Goal: Task Accomplishment & Management: Manage account settings

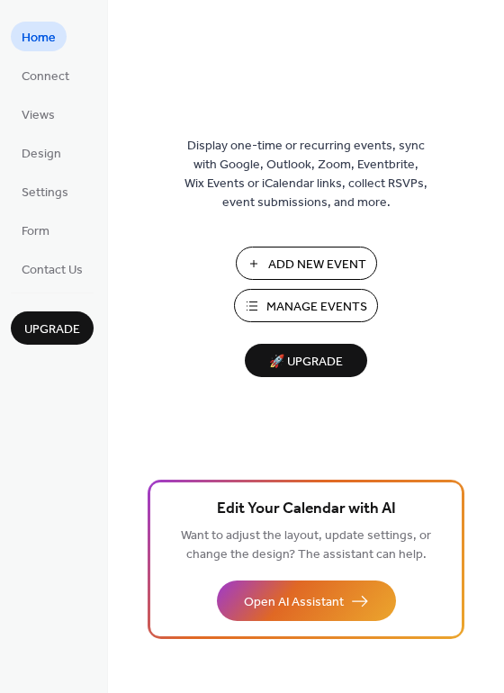
click at [360, 299] on span "Manage Events" at bounding box center [316, 307] width 101 height 19
click at [70, 77] on link "Connect" at bounding box center [45, 75] width 69 height 30
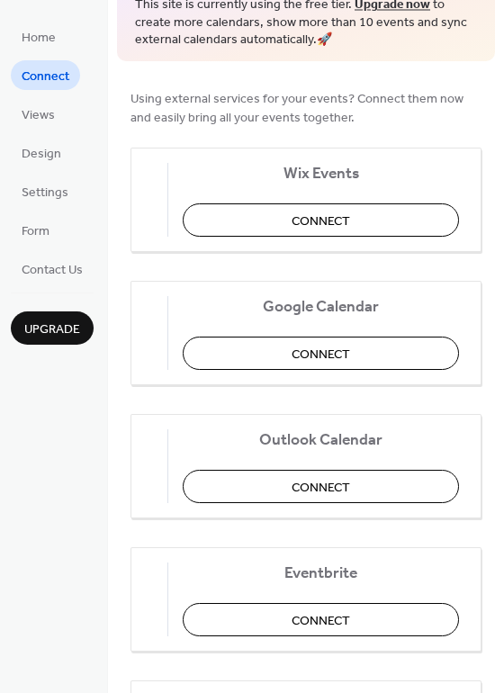
scroll to position [112, 0]
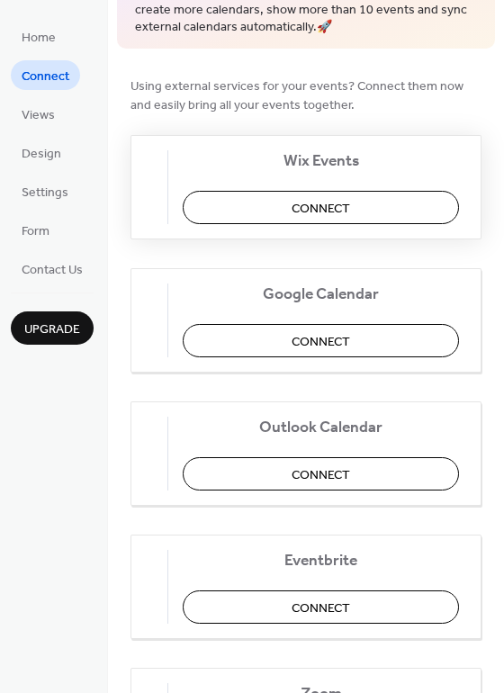
click at [248, 207] on button "Connect" at bounding box center [321, 207] width 276 height 33
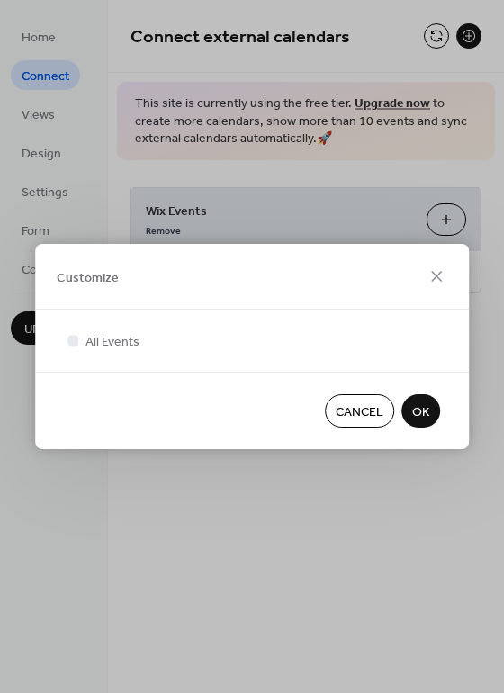
click at [415, 404] on span "OK" at bounding box center [420, 412] width 17 height 19
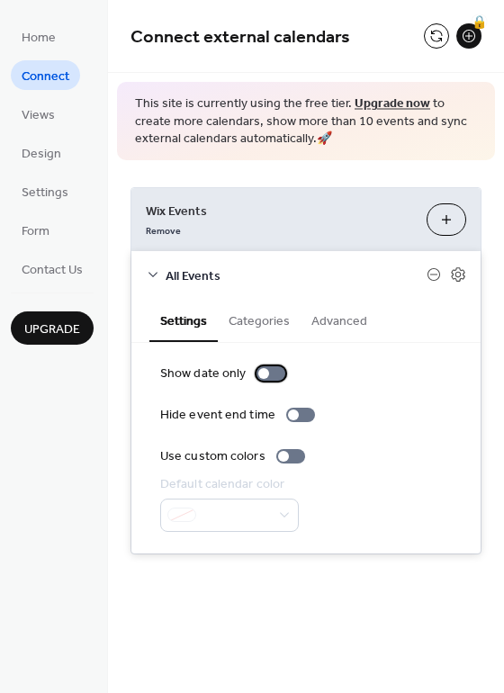
click at [279, 371] on div at bounding box center [270, 373] width 29 height 14
click at [256, 375] on div at bounding box center [270, 373] width 29 height 14
click at [59, 116] on link "Views" at bounding box center [38, 114] width 55 height 30
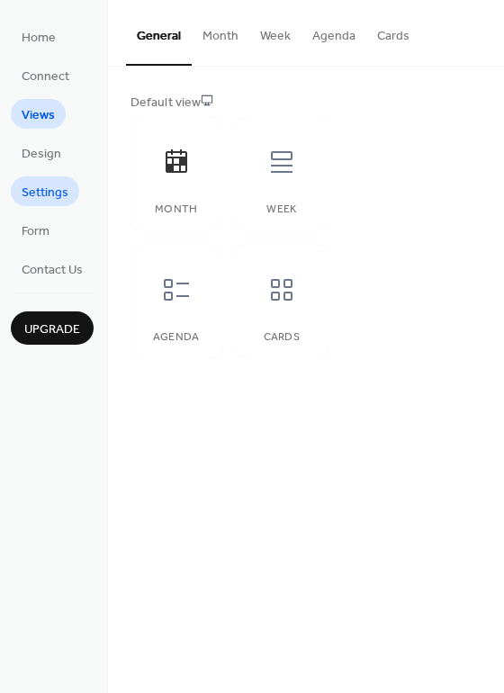
click at [46, 191] on span "Settings" at bounding box center [45, 192] width 47 height 19
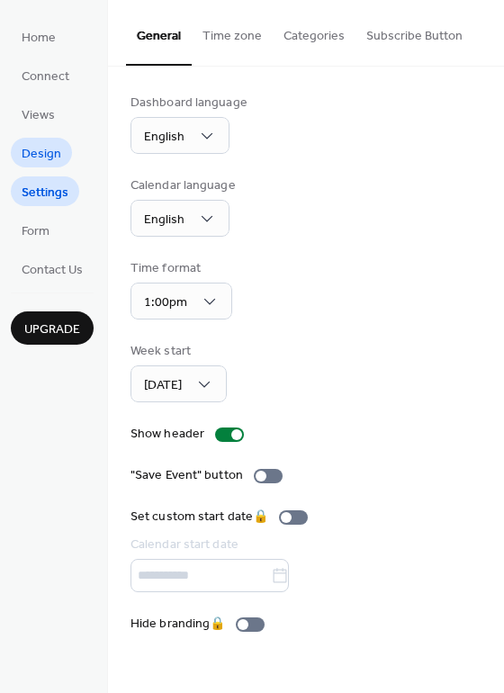
click at [43, 152] on span "Design" at bounding box center [42, 154] width 40 height 19
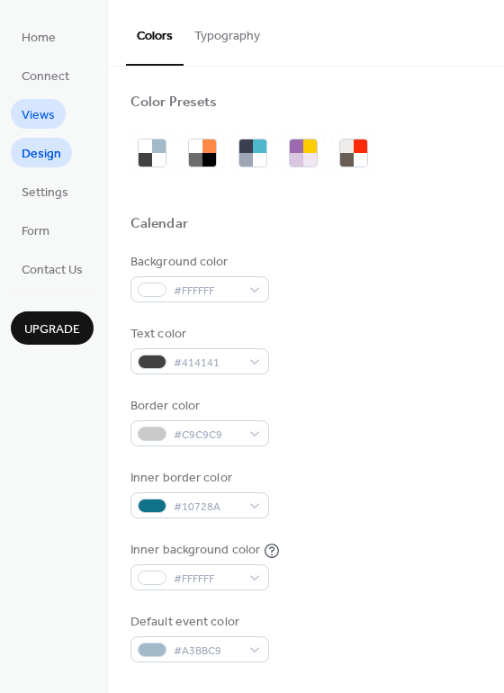
click at [44, 118] on span "Views" at bounding box center [38, 115] width 33 height 19
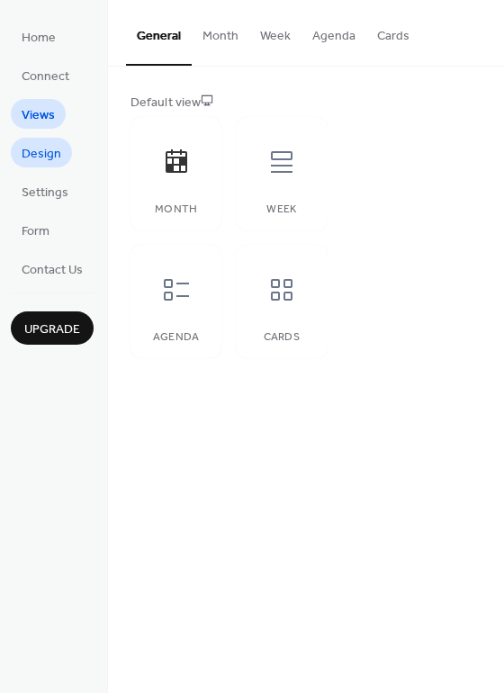
click at [45, 157] on span "Design" at bounding box center [42, 154] width 40 height 19
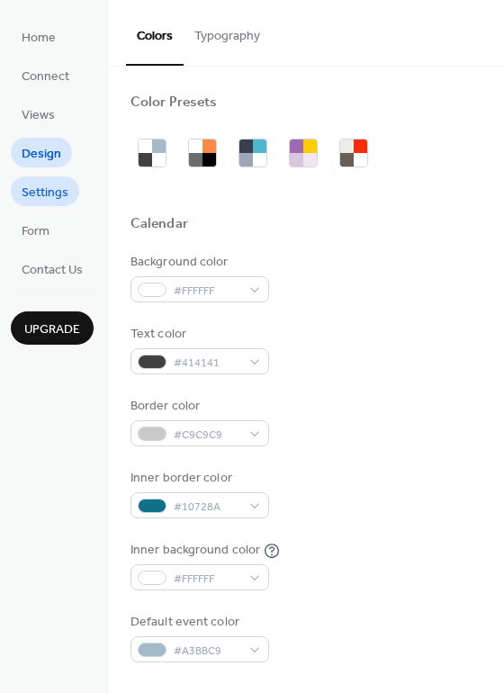
click at [47, 184] on span "Settings" at bounding box center [45, 192] width 47 height 19
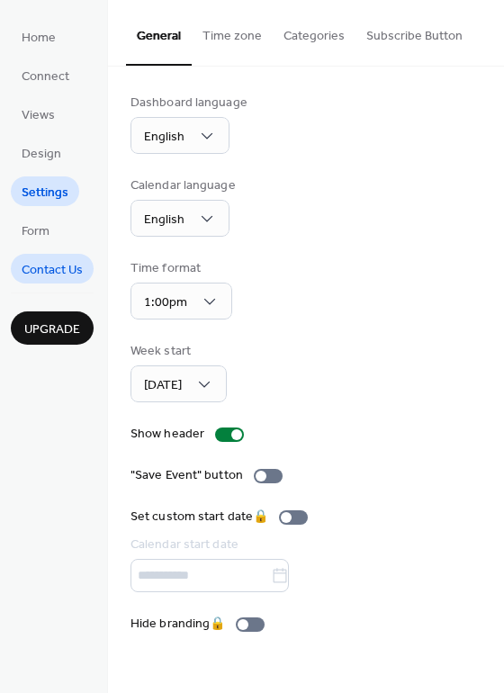
click at [45, 261] on span "Contact Us" at bounding box center [52, 270] width 61 height 19
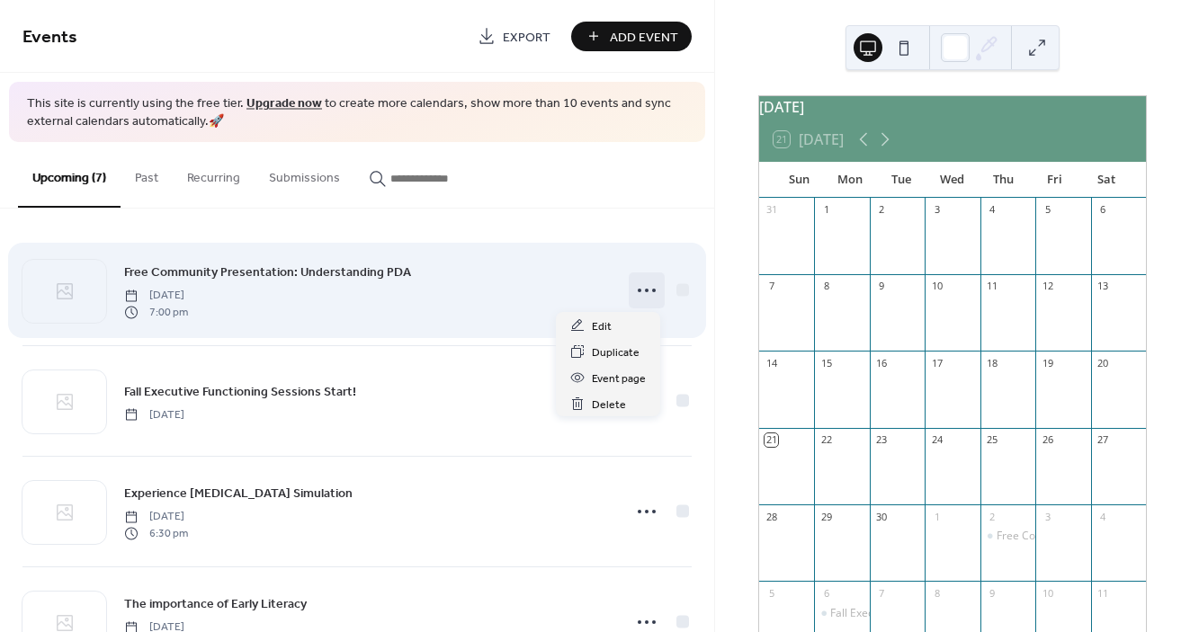
click at [639, 290] on icon at bounding box center [646, 290] width 29 height 29
click at [632, 294] on icon at bounding box center [646, 290] width 29 height 29
click at [243, 273] on span "Free Community Presentation: Understanding PDA" at bounding box center [267, 273] width 287 height 19
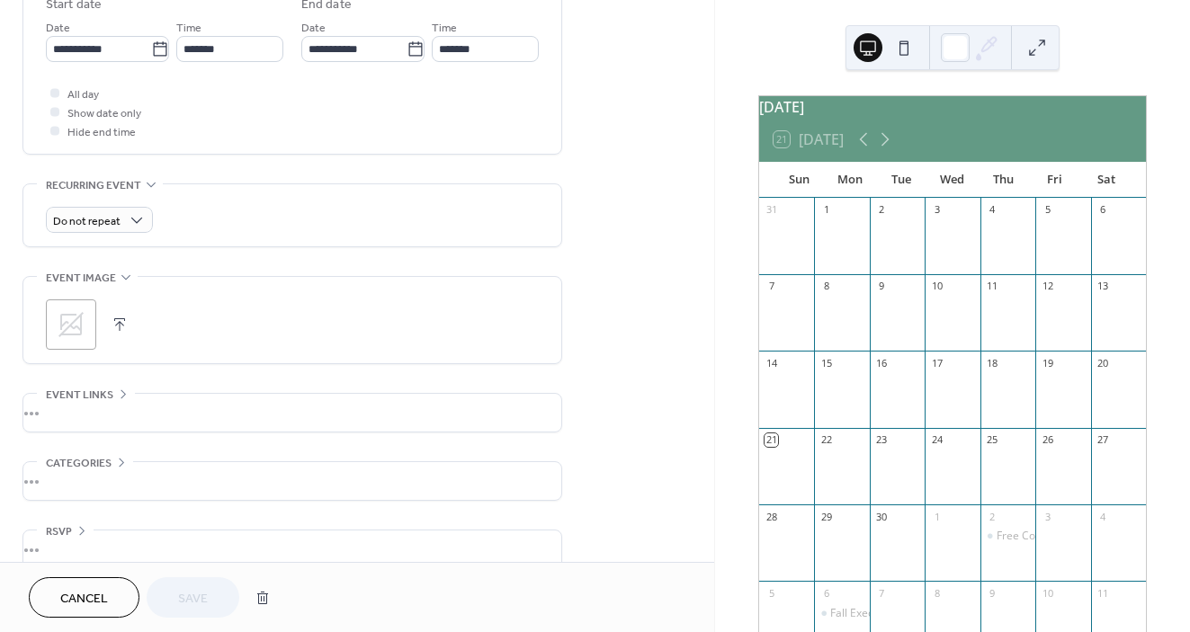
scroll to position [639, 0]
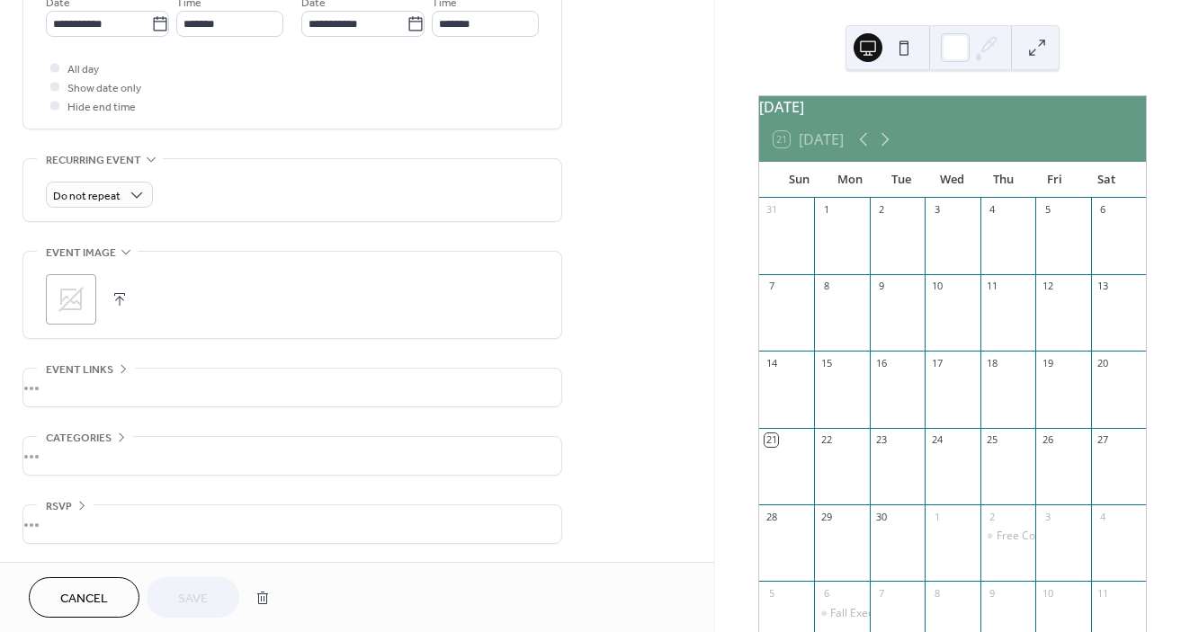
click at [185, 400] on div "•••" at bounding box center [292, 388] width 538 height 38
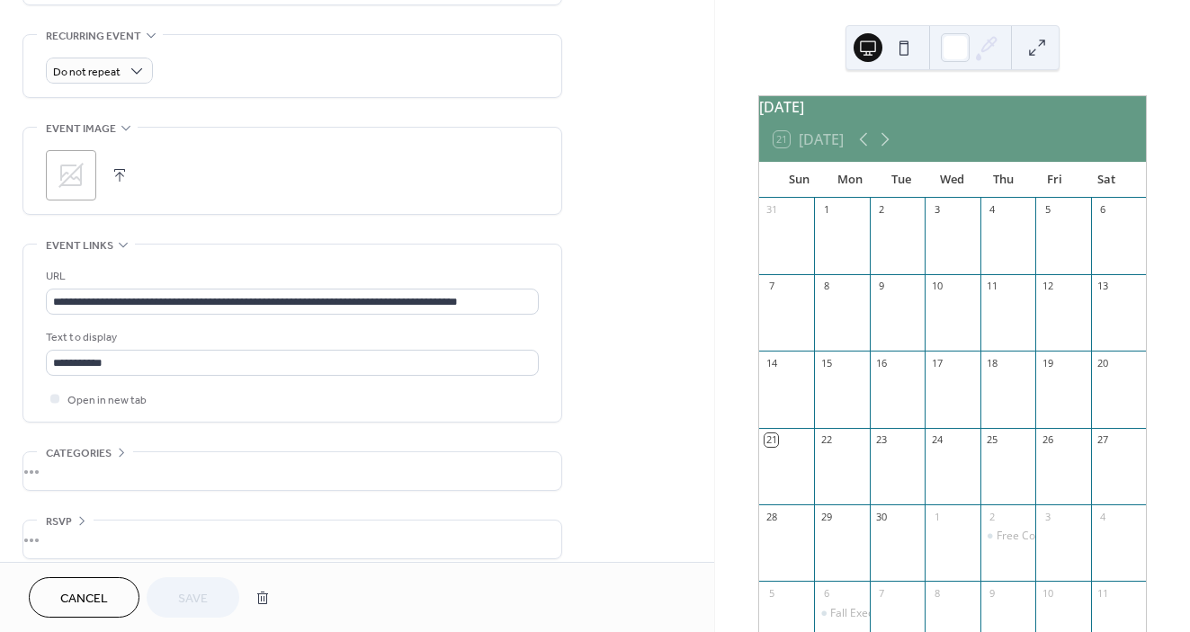
scroll to position [766, 0]
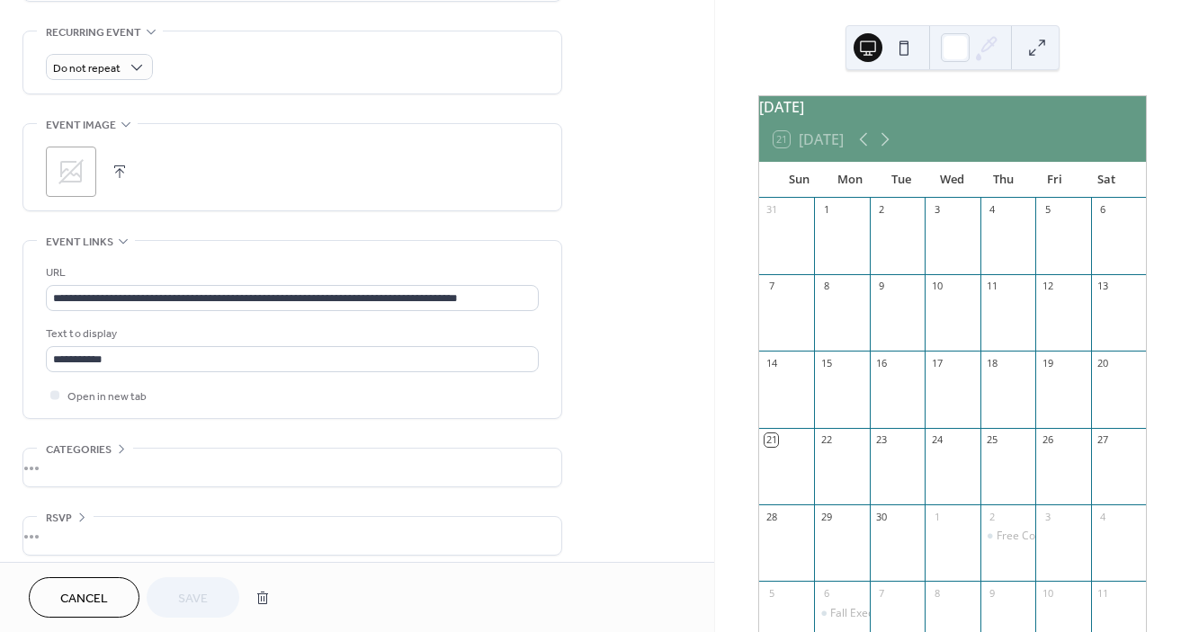
click at [158, 469] on div "•••" at bounding box center [292, 468] width 538 height 38
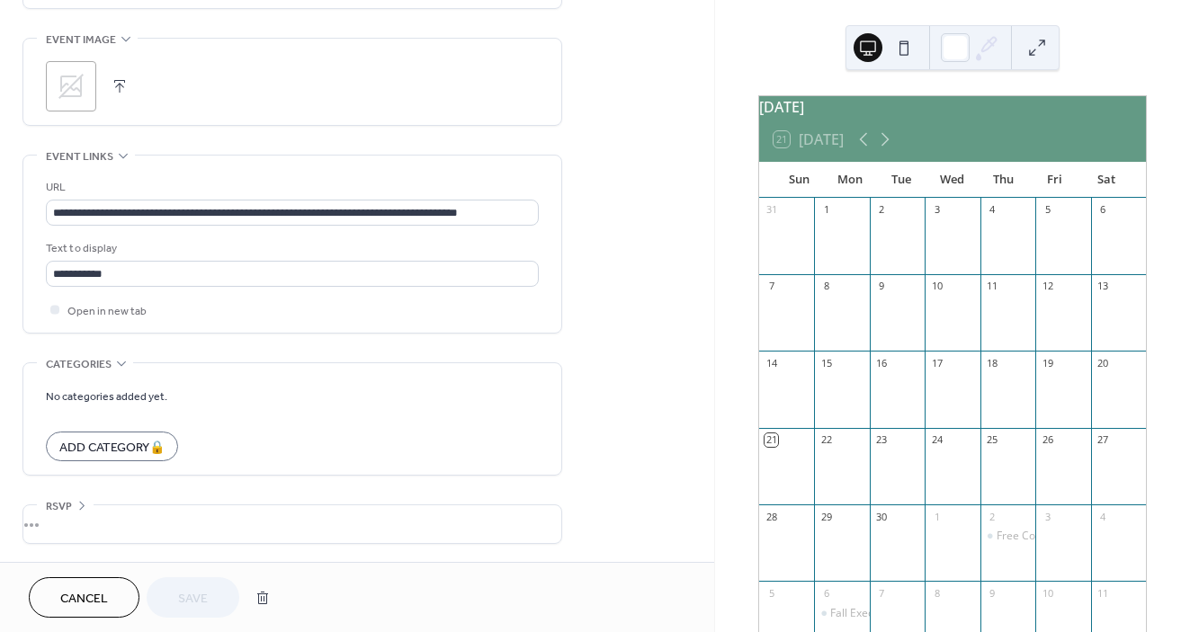
click at [156, 517] on div "•••" at bounding box center [292, 524] width 538 height 38
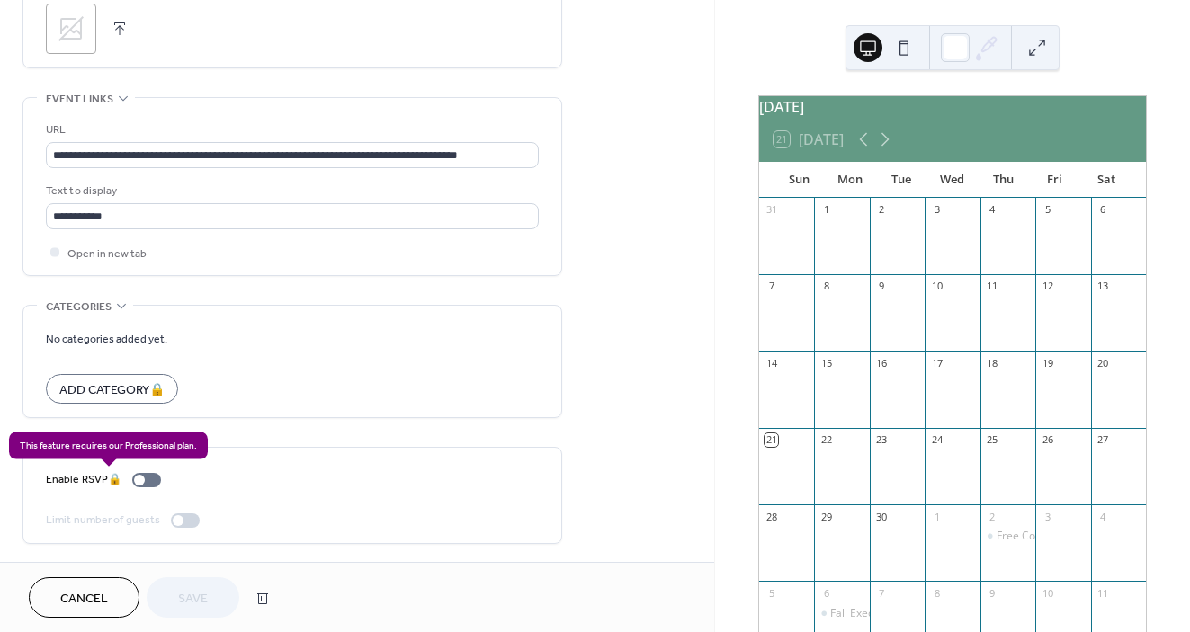
click at [152, 476] on div "Enable RSVP 🔒" at bounding box center [107, 479] width 122 height 19
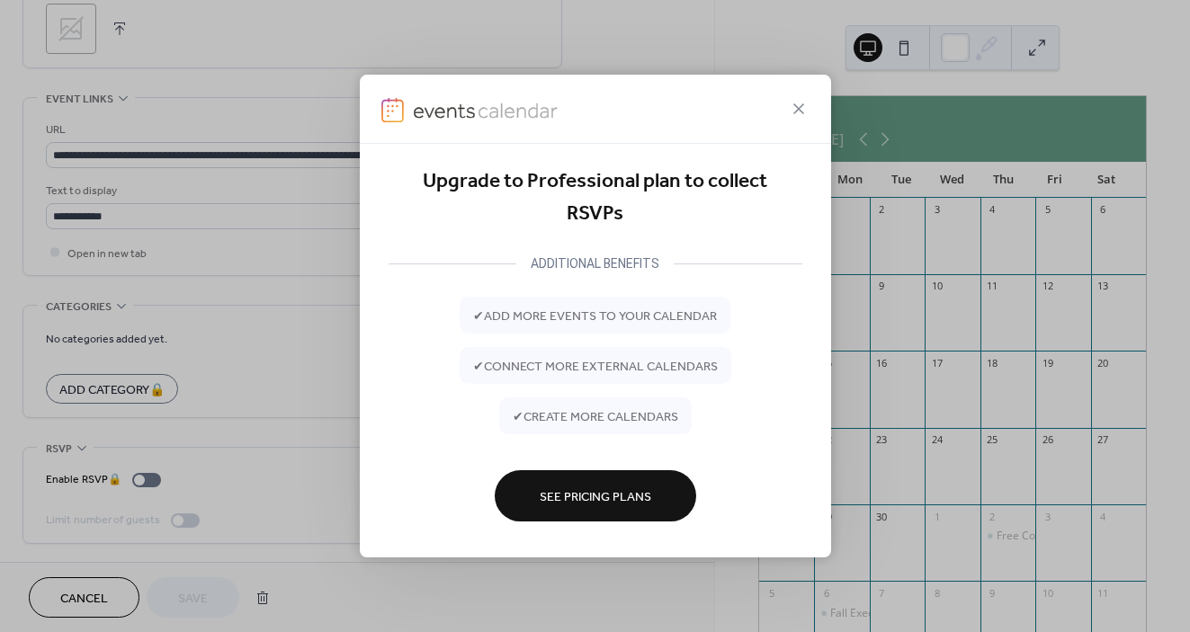
click at [537, 492] on button "See Pricing Plans" at bounding box center [595, 495] width 201 height 51
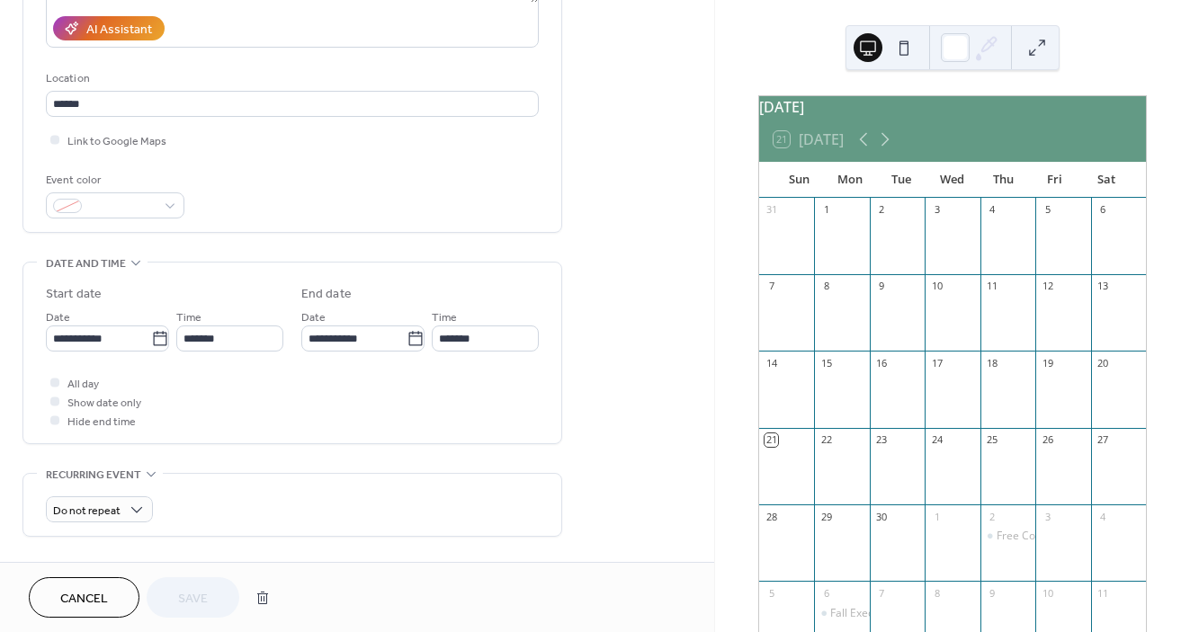
scroll to position [395, 0]
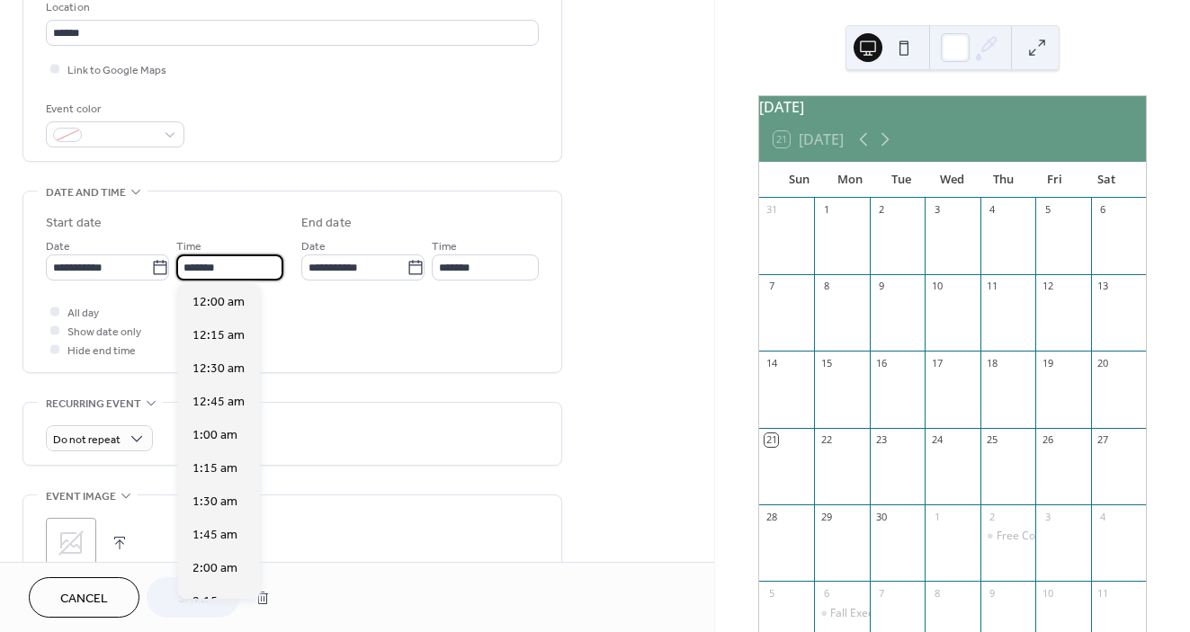
click at [273, 275] on input "*******" at bounding box center [229, 268] width 107 height 26
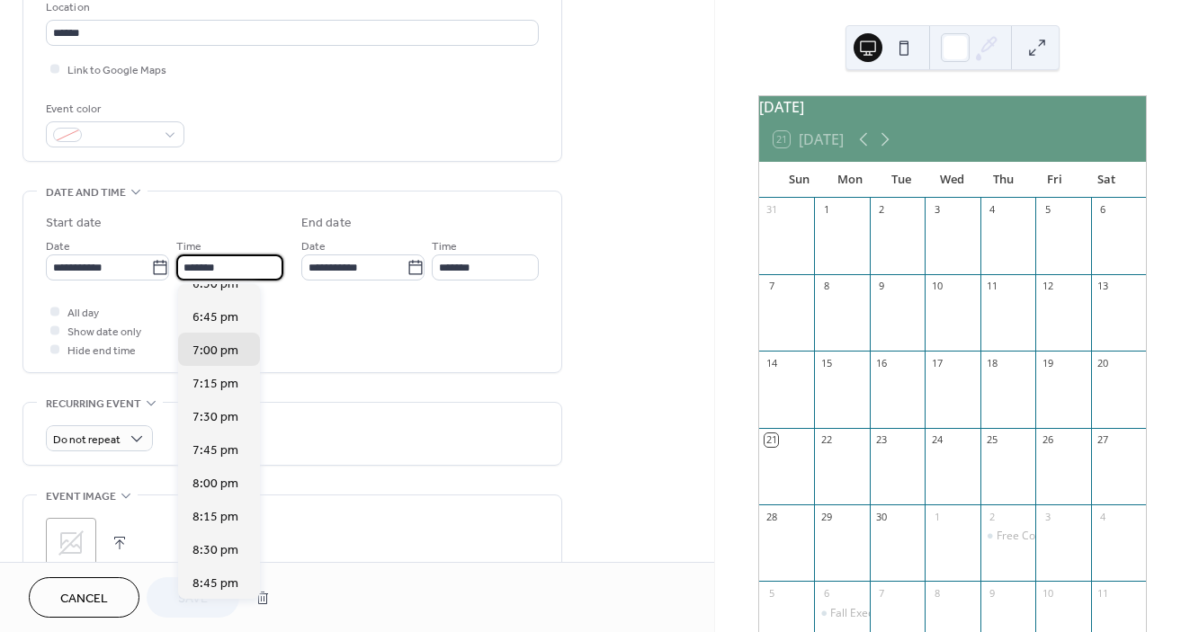
scroll to position [2448, 0]
click at [238, 325] on div "6:30 pm" at bounding box center [219, 315] width 82 height 33
type input "*******"
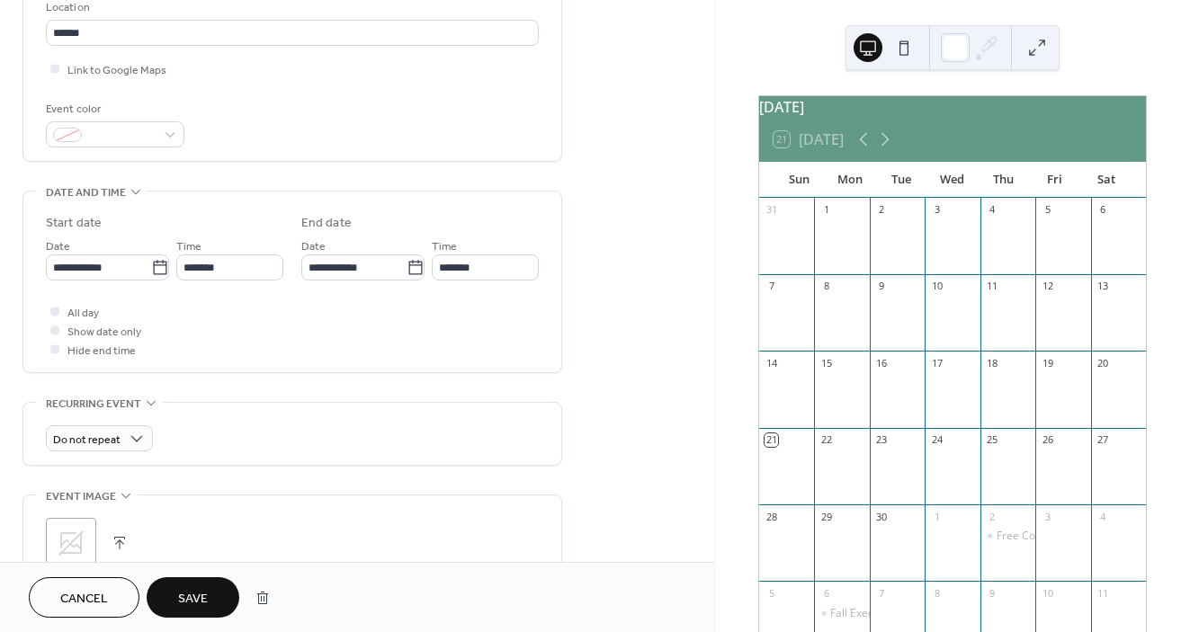
click at [181, 597] on span "Save" at bounding box center [193, 599] width 30 height 19
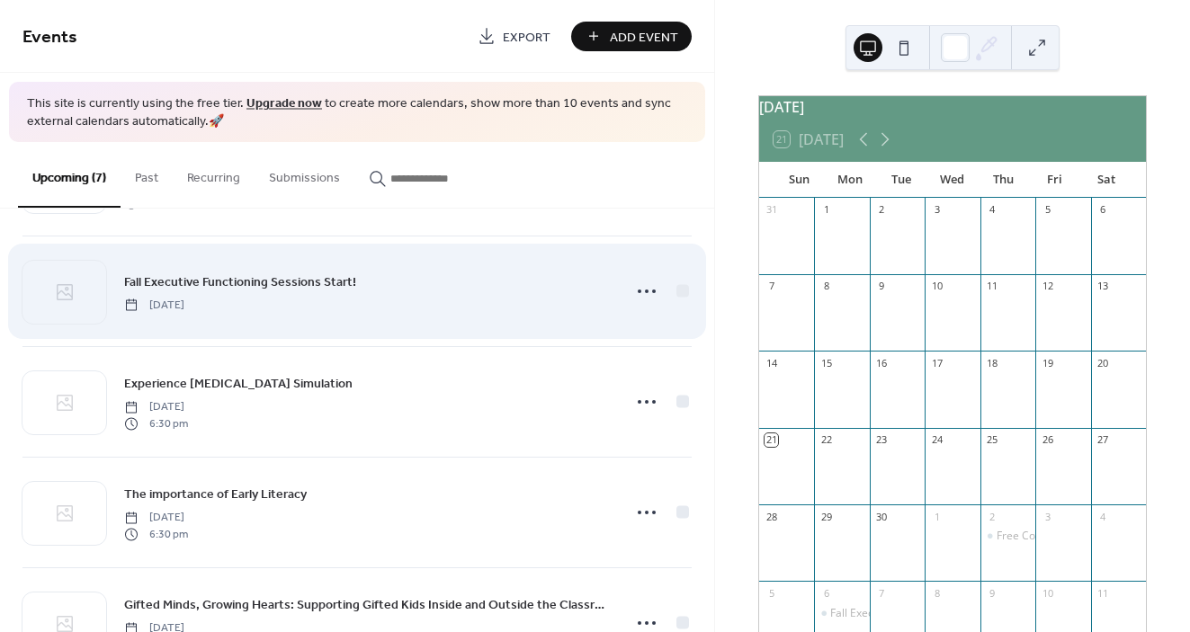
scroll to position [90, 0]
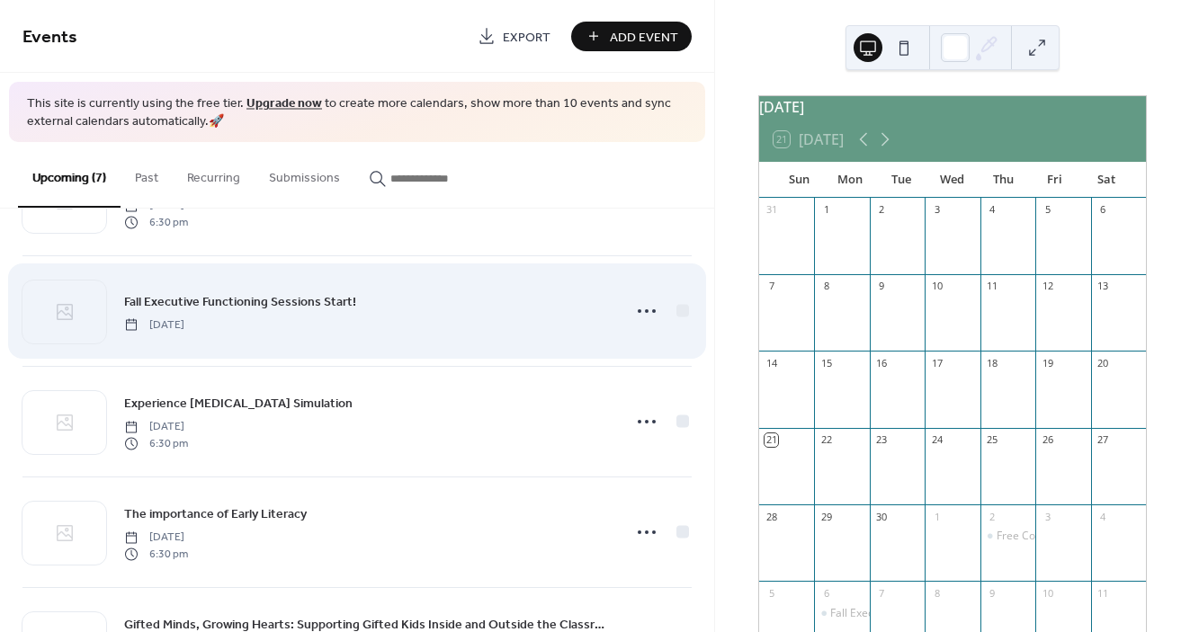
click at [303, 409] on div "Experience Dyslexia Simulation Monday, October 27, 2025 6:30 pm" at bounding box center [367, 422] width 486 height 58
click at [639, 314] on icon at bounding box center [646, 311] width 29 height 29
click at [677, 316] on div at bounding box center [682, 311] width 13 height 13
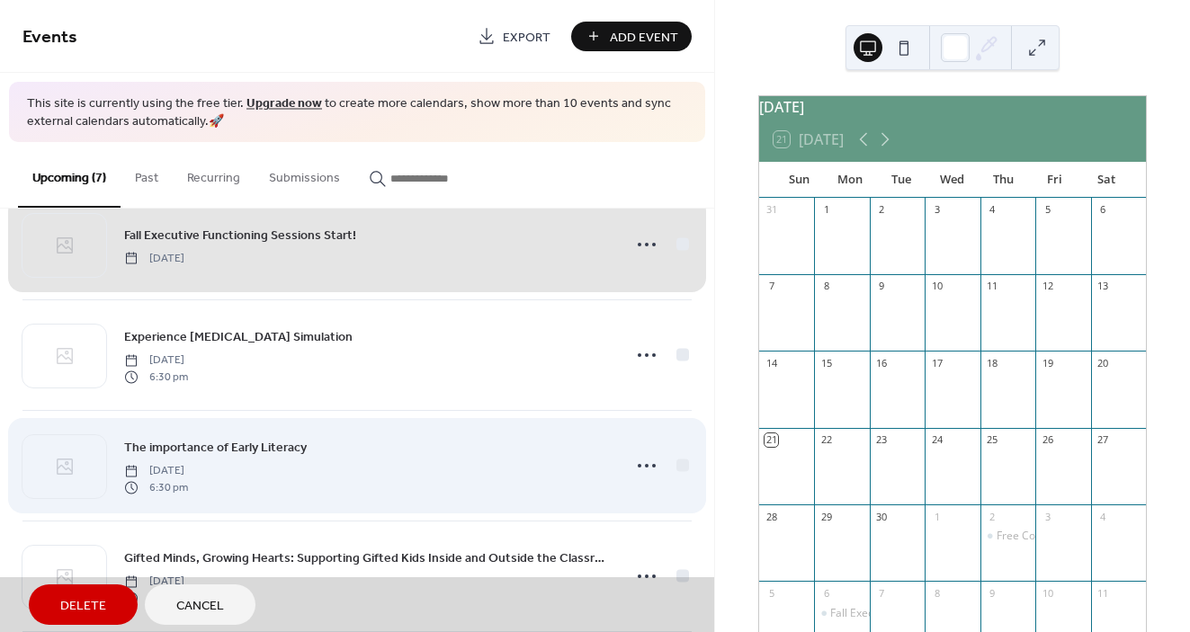
scroll to position [158, 0]
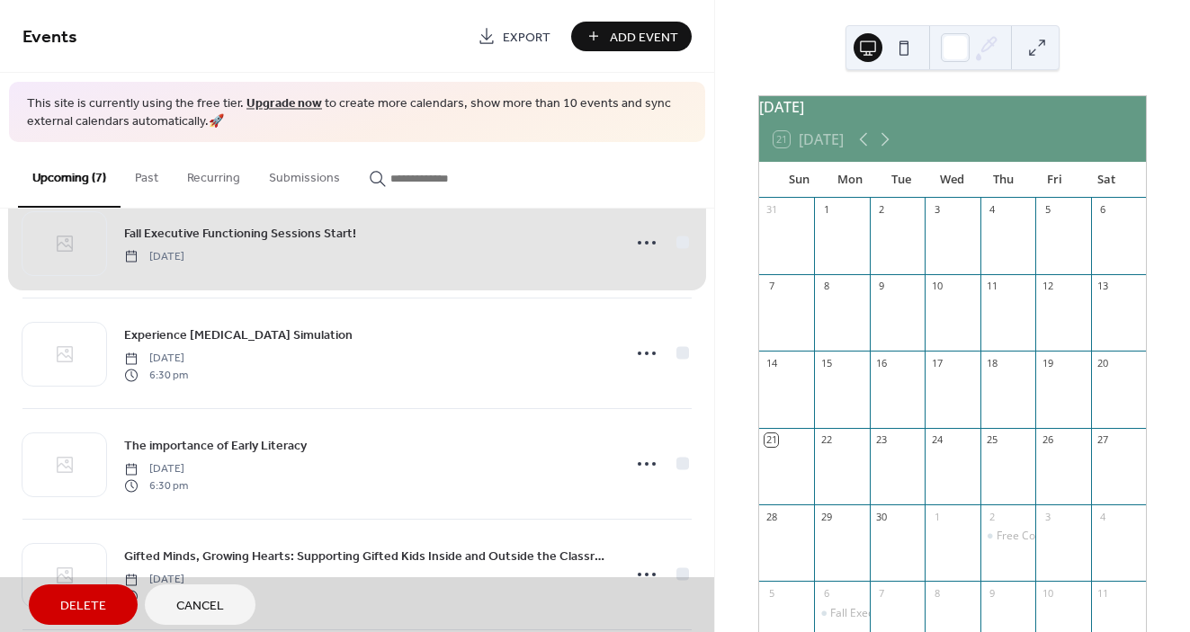
click at [671, 246] on div "Fall Executive Functioning Sessions Start! [DATE]" at bounding box center [356, 242] width 669 height 111
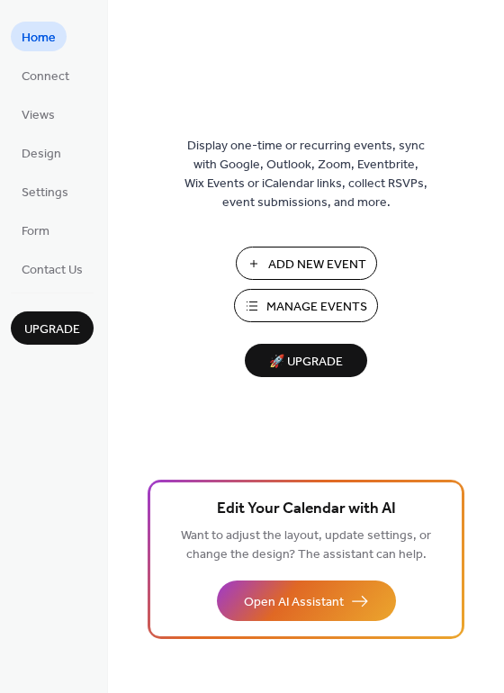
click at [299, 303] on span "Manage Events" at bounding box center [316, 307] width 101 height 19
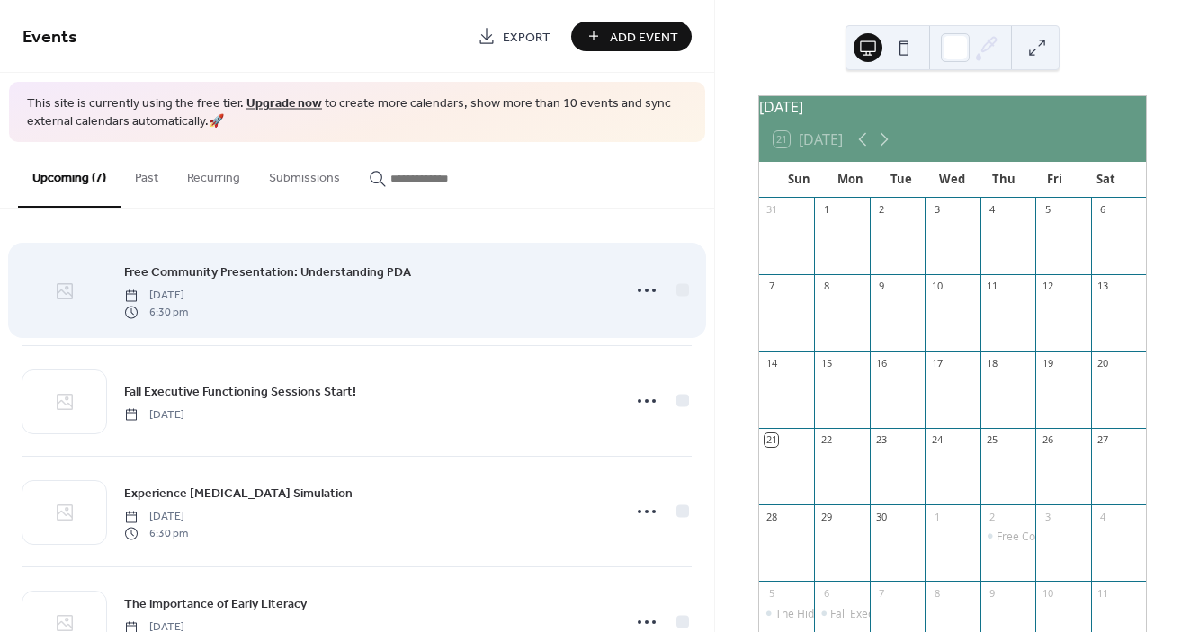
click at [58, 289] on icon at bounding box center [65, 292] width 22 height 22
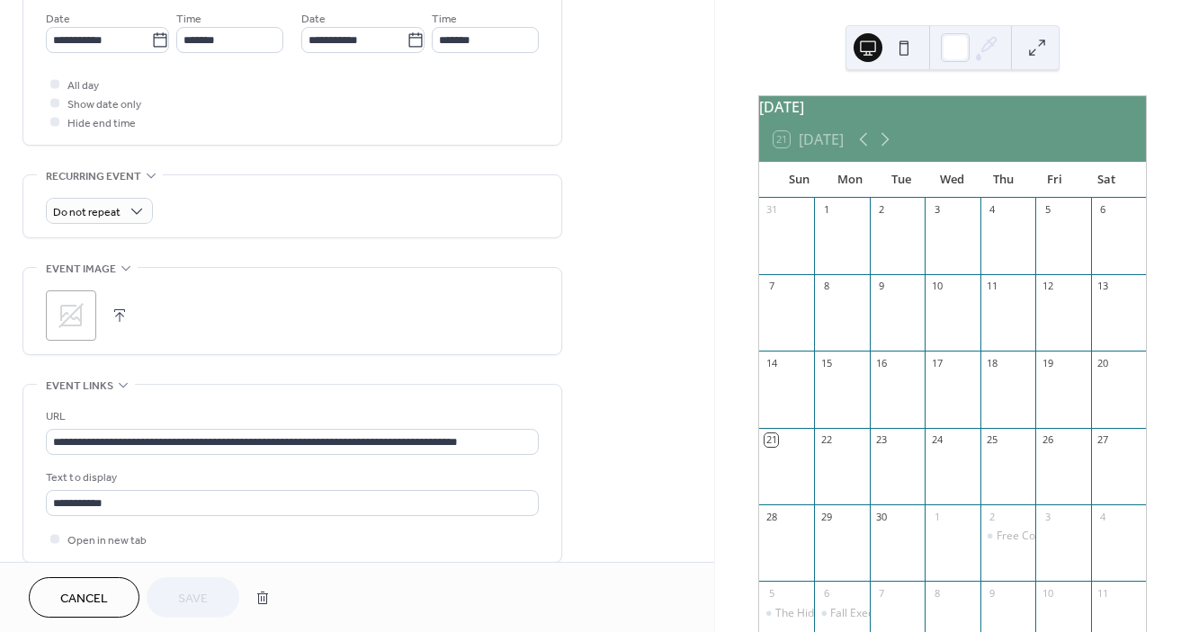
scroll to position [909, 0]
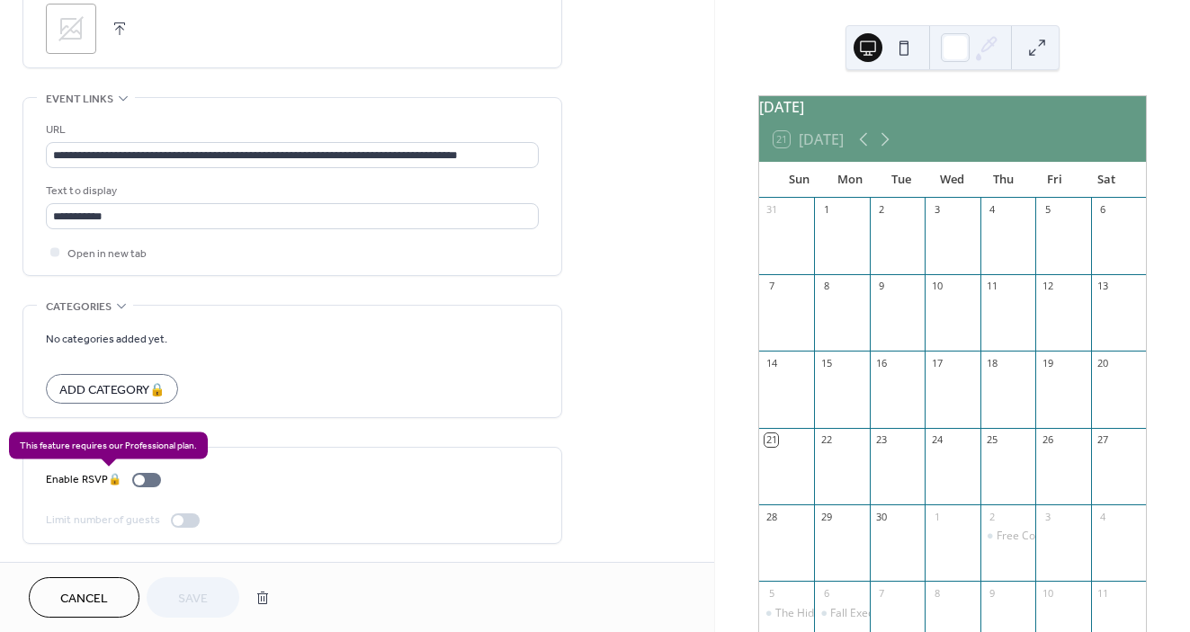
click at [156, 478] on div "Enable RSVP 🔒" at bounding box center [107, 479] width 122 height 19
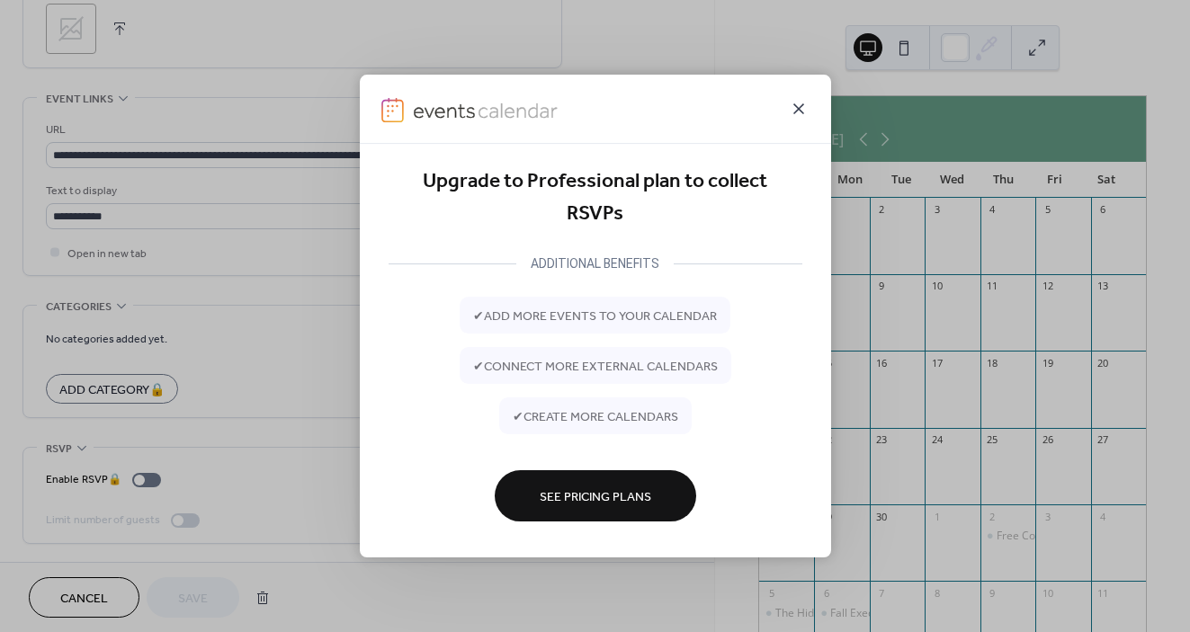
click at [798, 101] on icon at bounding box center [799, 109] width 22 height 22
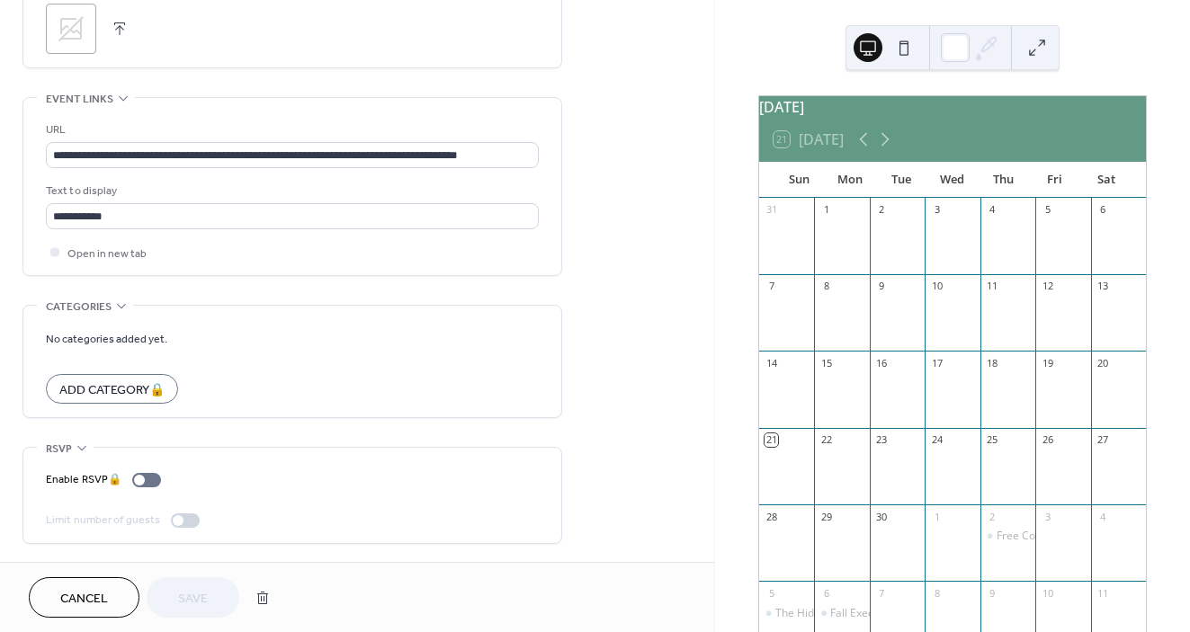
click at [88, 591] on span "Cancel" at bounding box center [84, 599] width 48 height 19
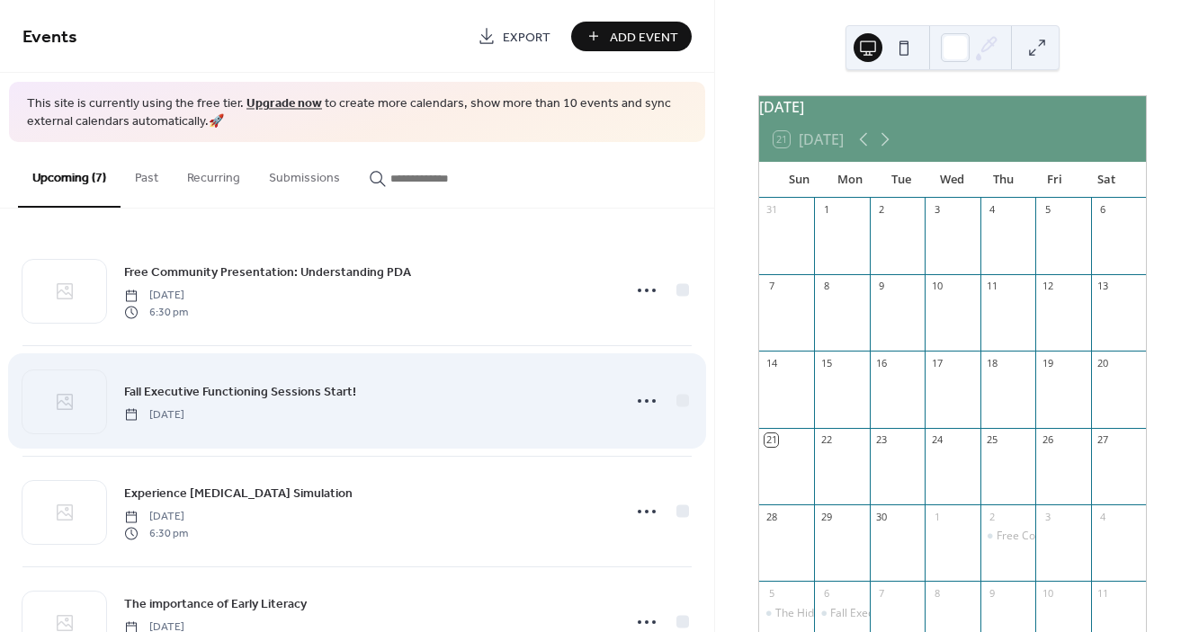
click at [375, 389] on div "Fall Executive Functioning Sessions Start! [DATE]" at bounding box center [367, 401] width 486 height 40
click at [316, 391] on span "Fall Executive Functioning Sessions Start!" at bounding box center [240, 391] width 232 height 19
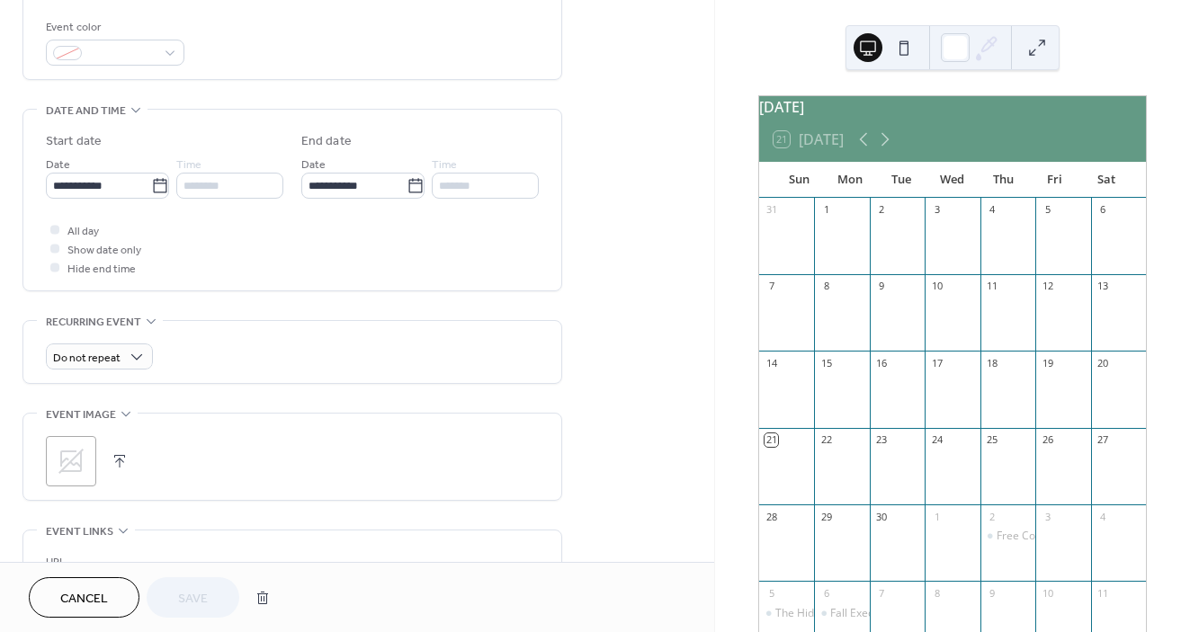
scroll to position [442, 0]
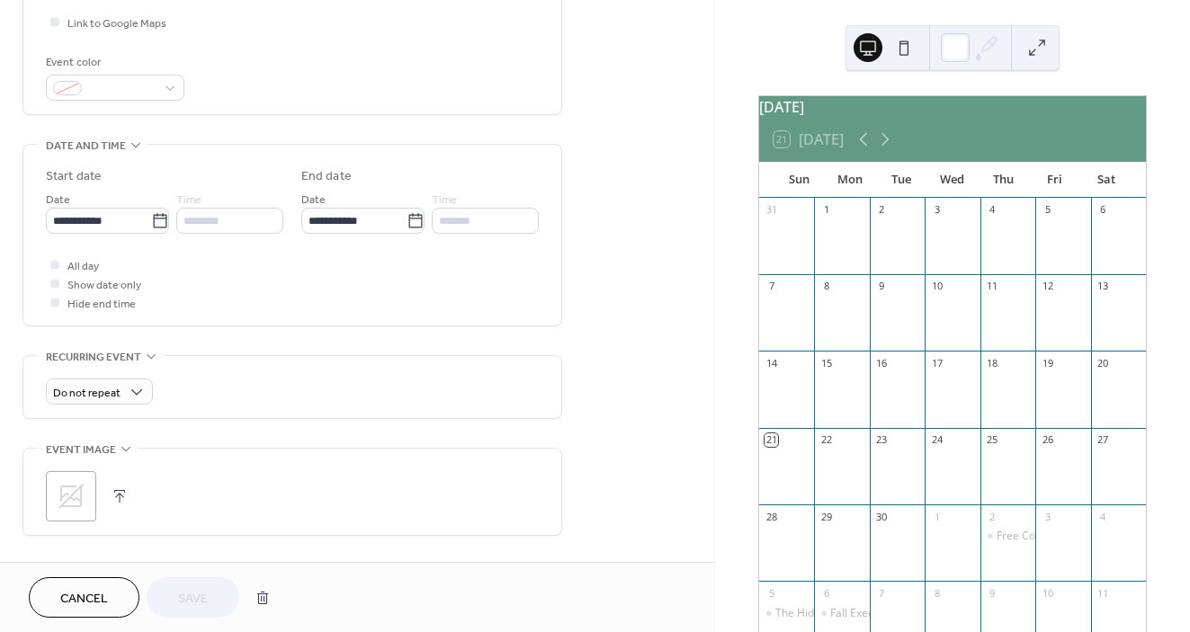
click at [247, 219] on div "********" at bounding box center [229, 221] width 107 height 26
click at [228, 220] on div "********" at bounding box center [229, 221] width 107 height 26
click at [138, 219] on input "**********" at bounding box center [98, 221] width 105 height 26
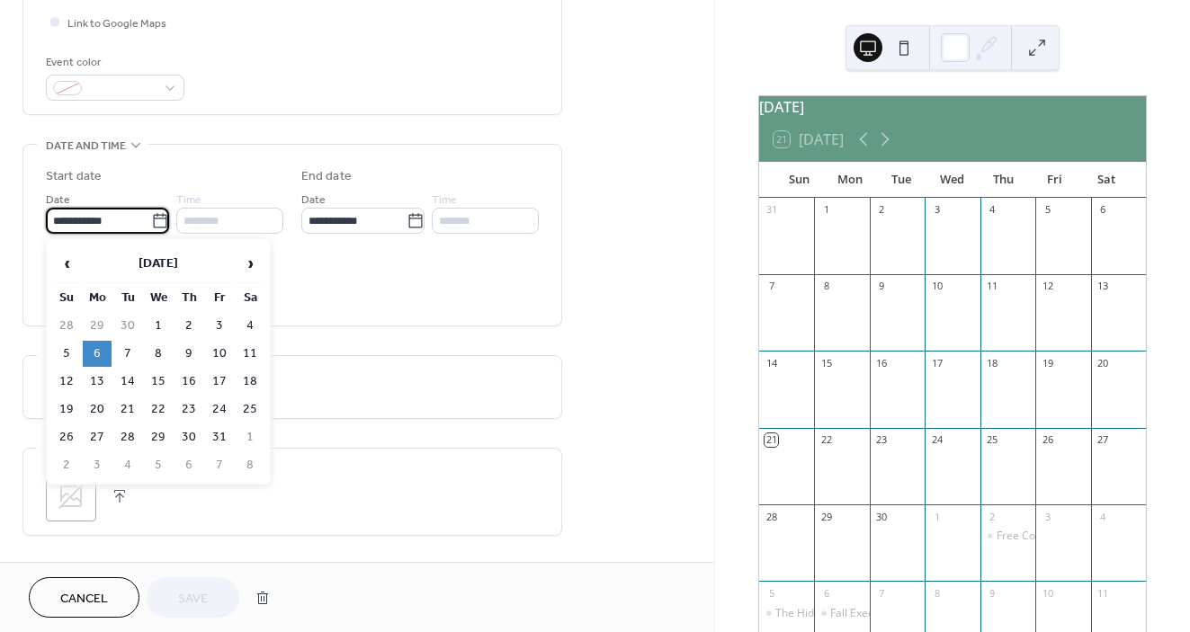
click at [138, 219] on input "**********" at bounding box center [98, 221] width 105 height 26
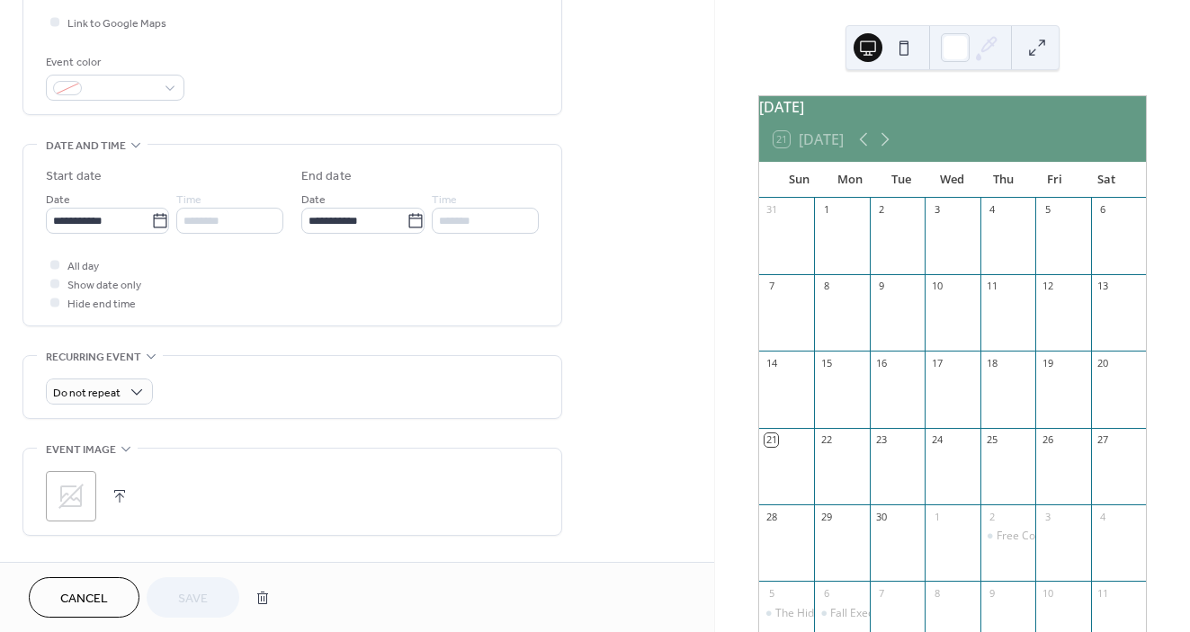
click at [211, 219] on div "********" at bounding box center [229, 221] width 107 height 26
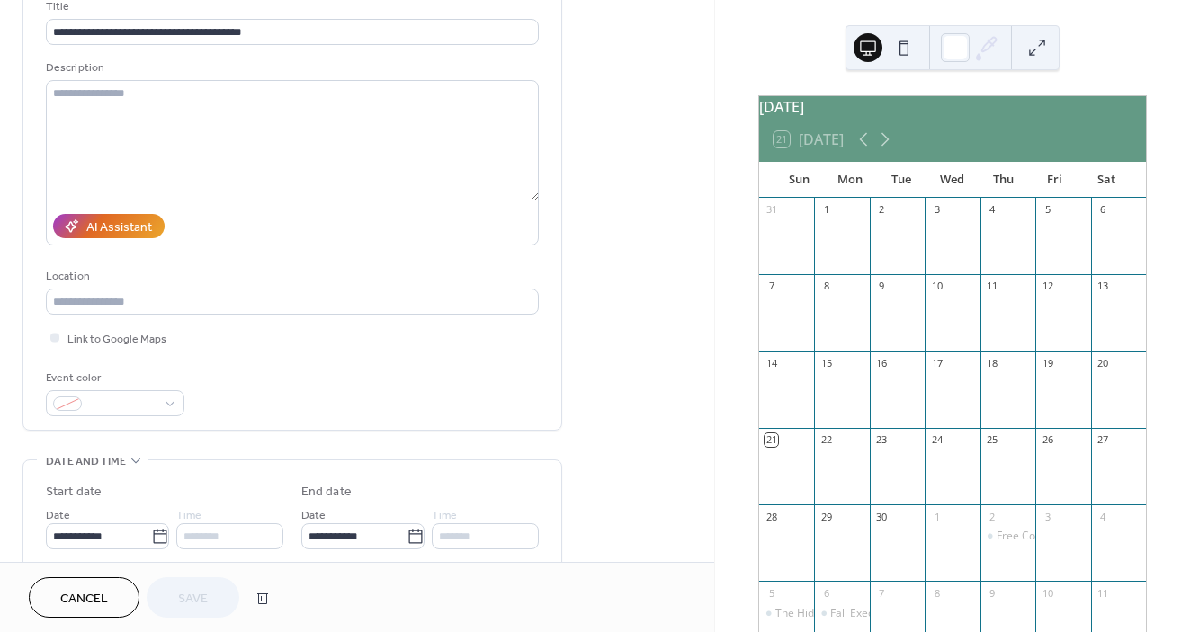
scroll to position [194, 0]
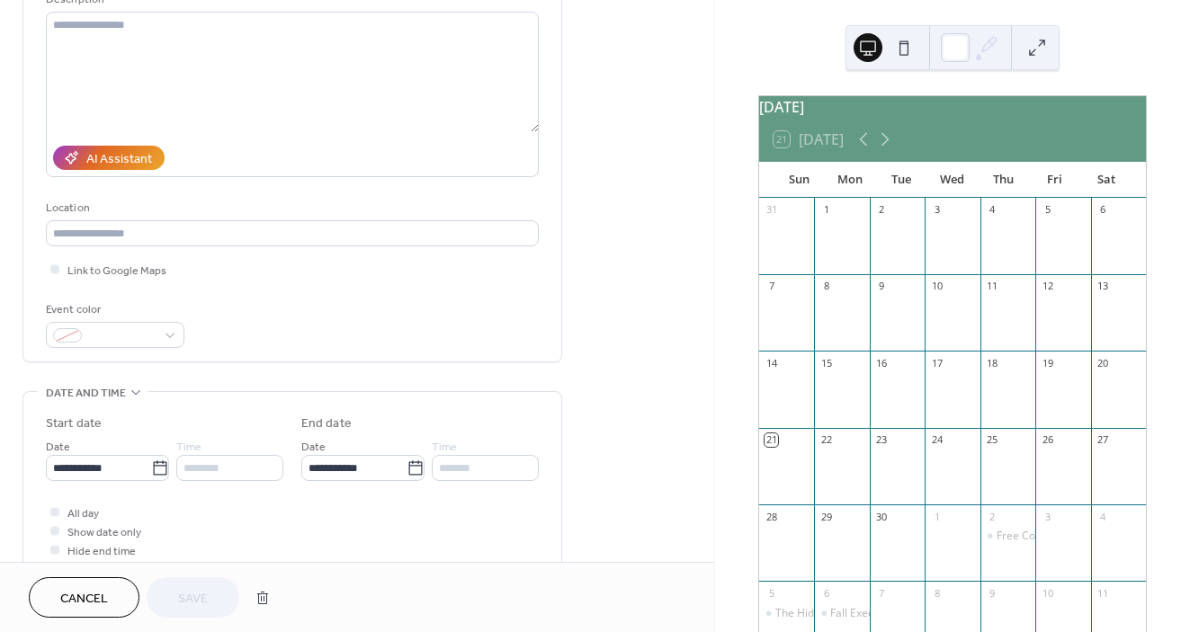
click at [114, 588] on button "Cancel" at bounding box center [84, 597] width 111 height 40
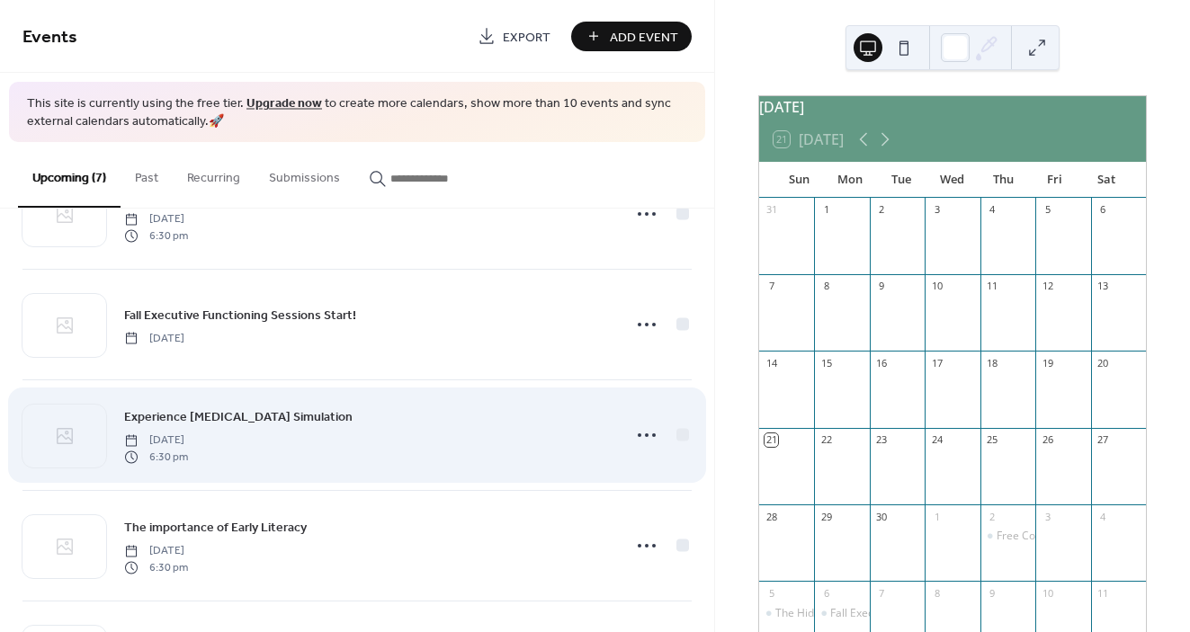
scroll to position [78, 0]
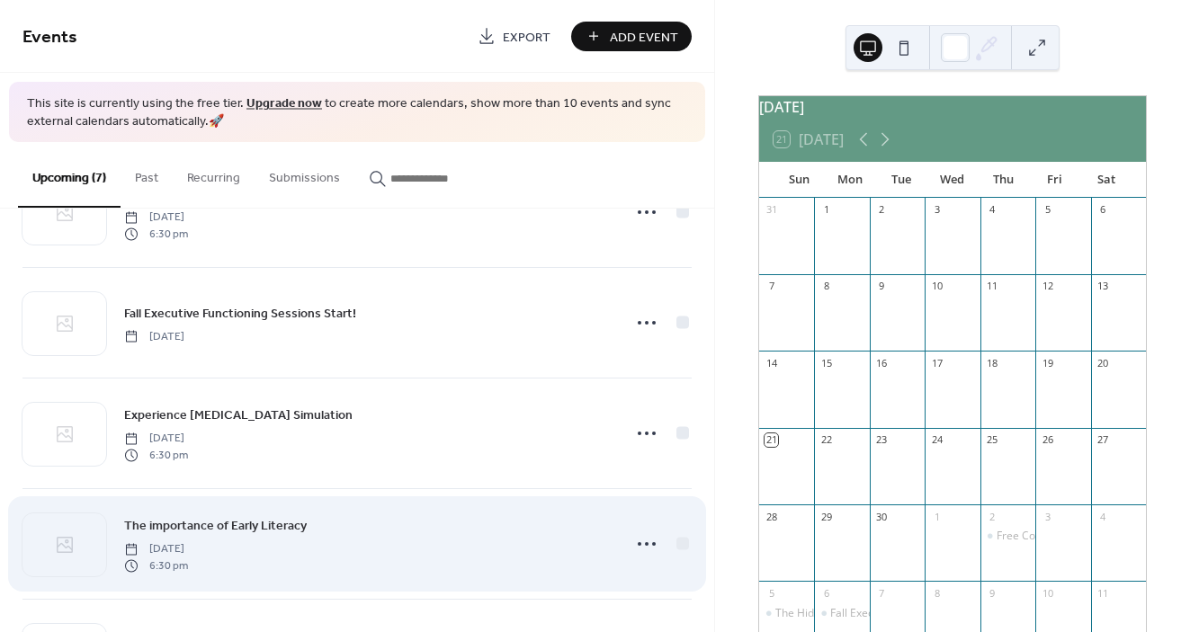
click at [273, 523] on span "The importance of Early Literacy" at bounding box center [215, 526] width 183 height 19
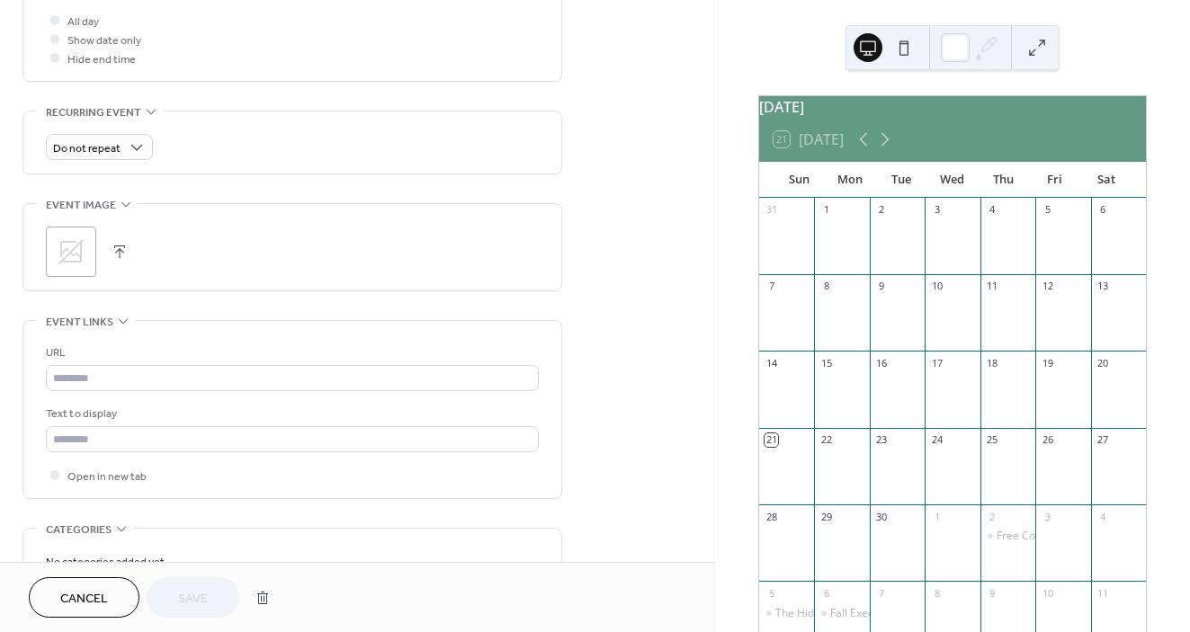
scroll to position [687, 0]
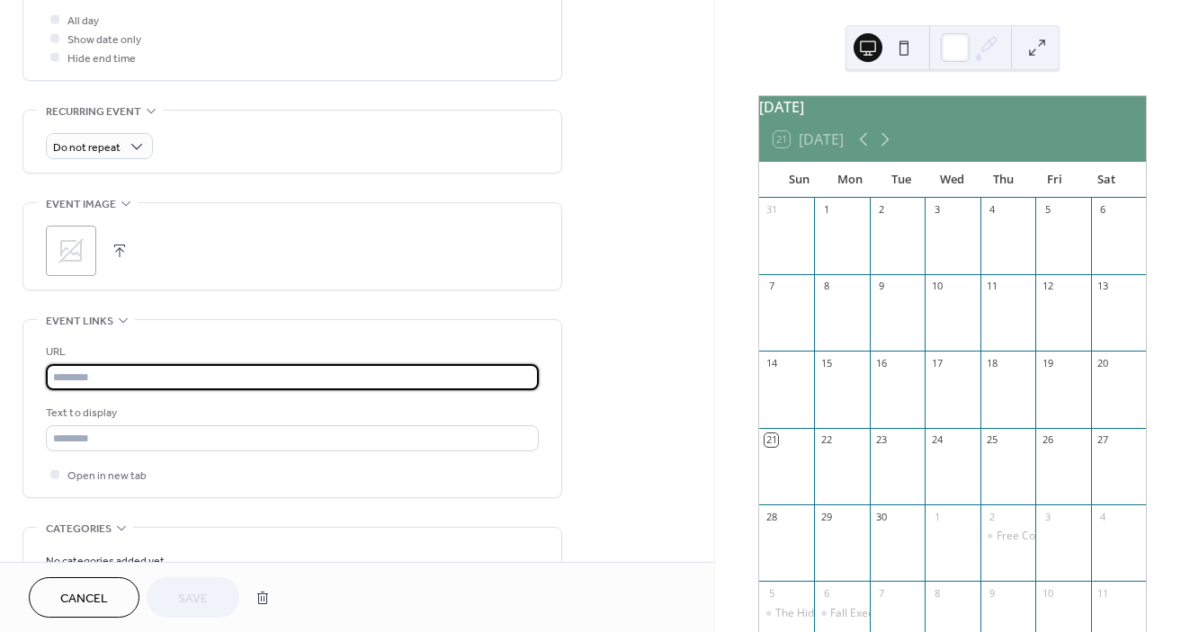
click at [289, 371] on input "text" at bounding box center [292, 377] width 493 height 26
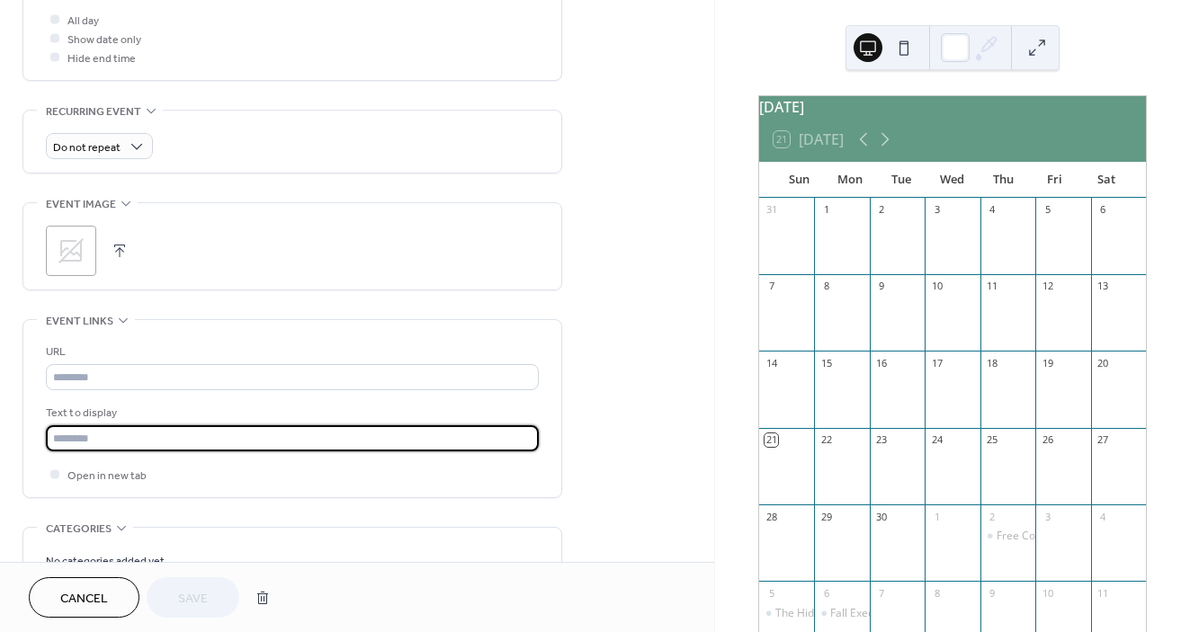
click at [269, 430] on input "text" at bounding box center [292, 438] width 493 height 26
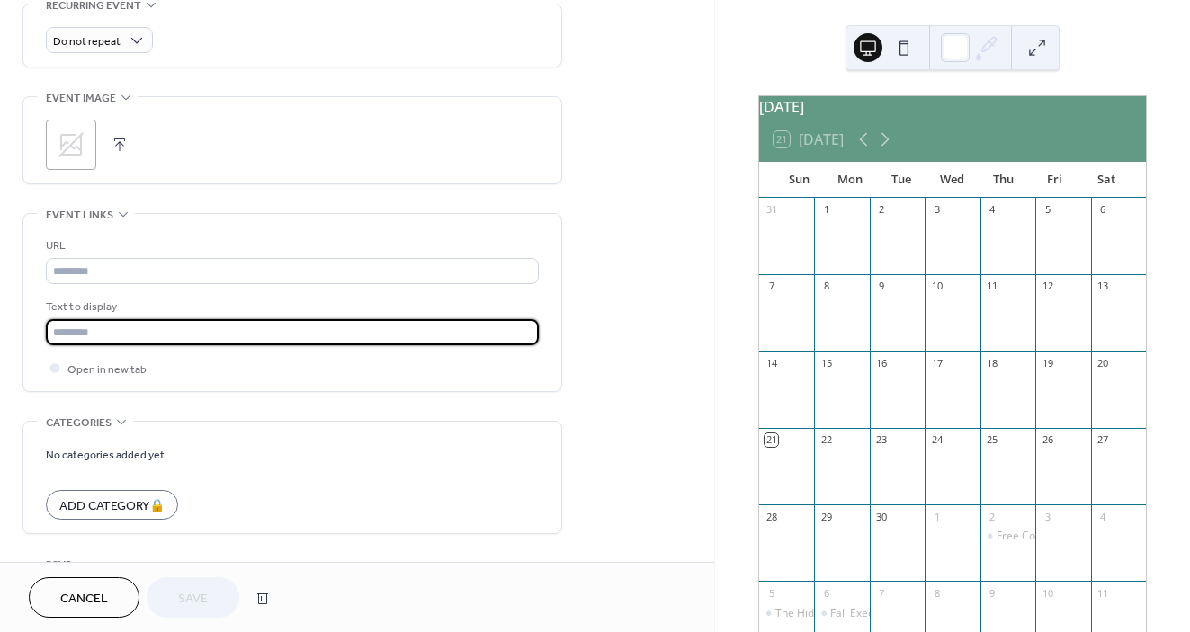
scroll to position [789, 0]
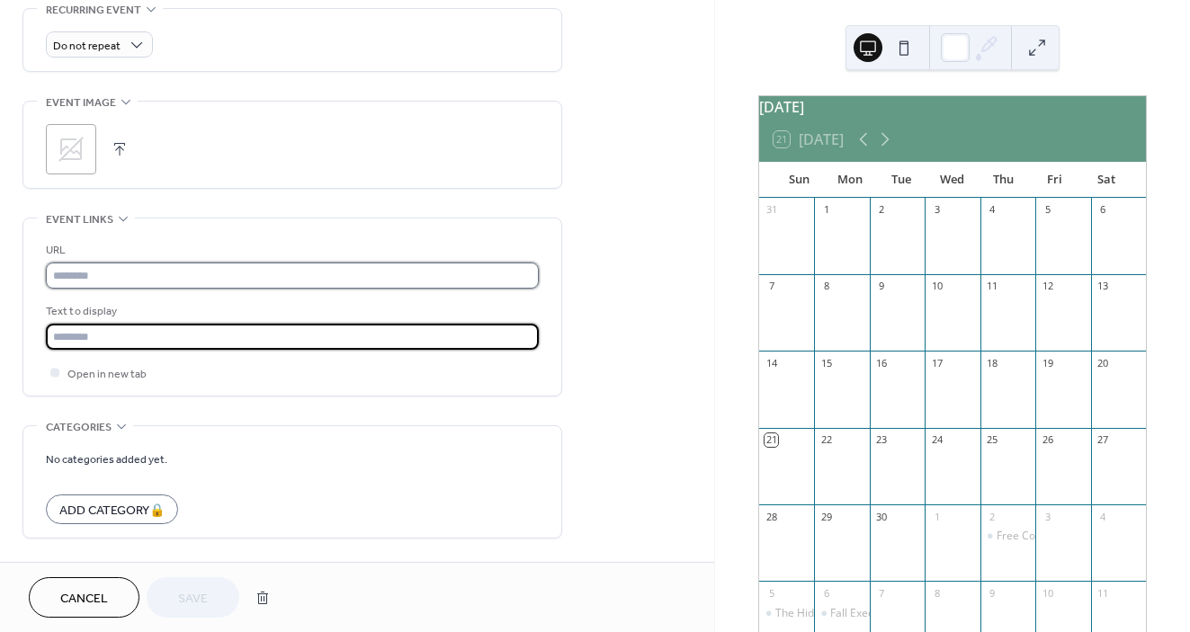
click at [294, 280] on input "text" at bounding box center [292, 276] width 493 height 26
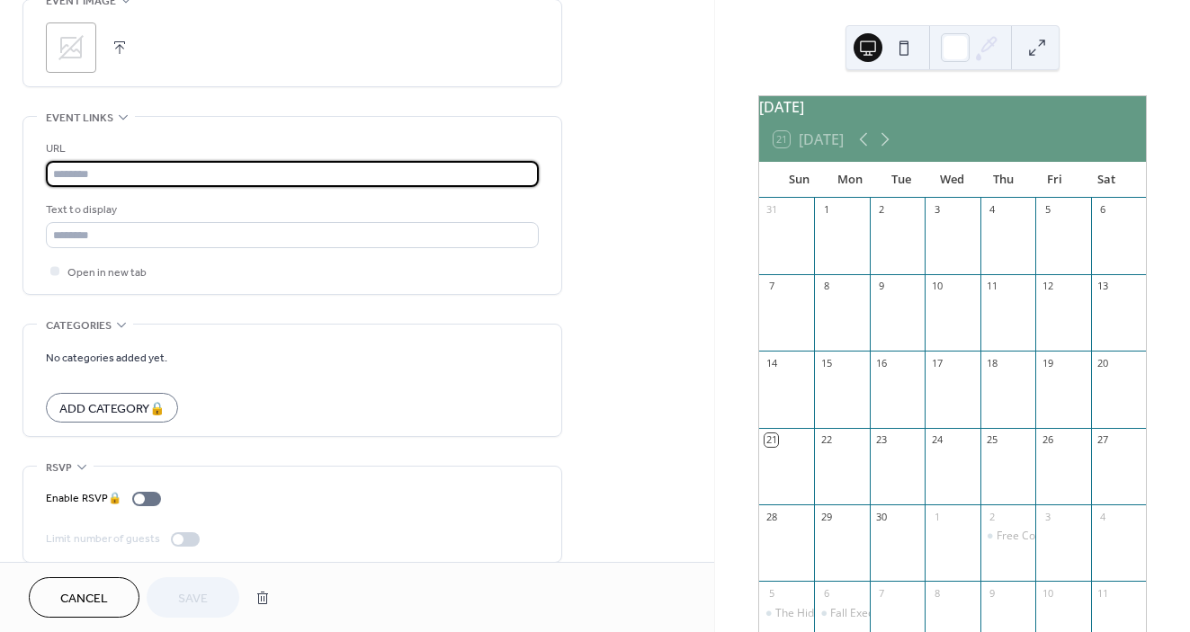
scroll to position [909, 0]
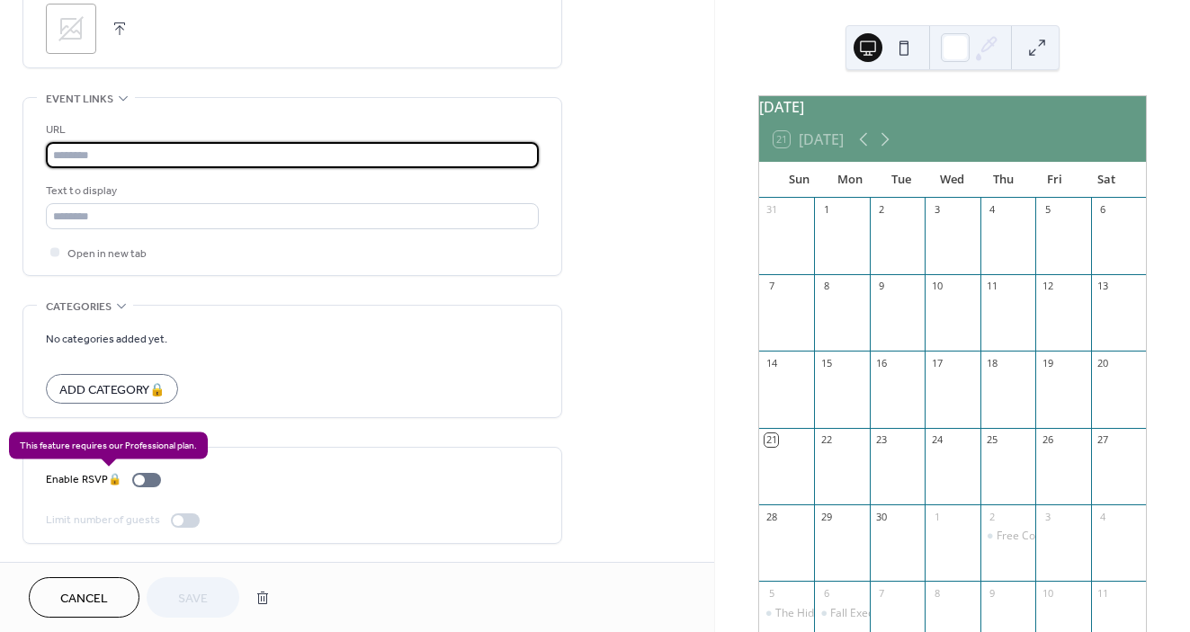
click at [153, 484] on div "Enable RSVP 🔒" at bounding box center [107, 479] width 122 height 19
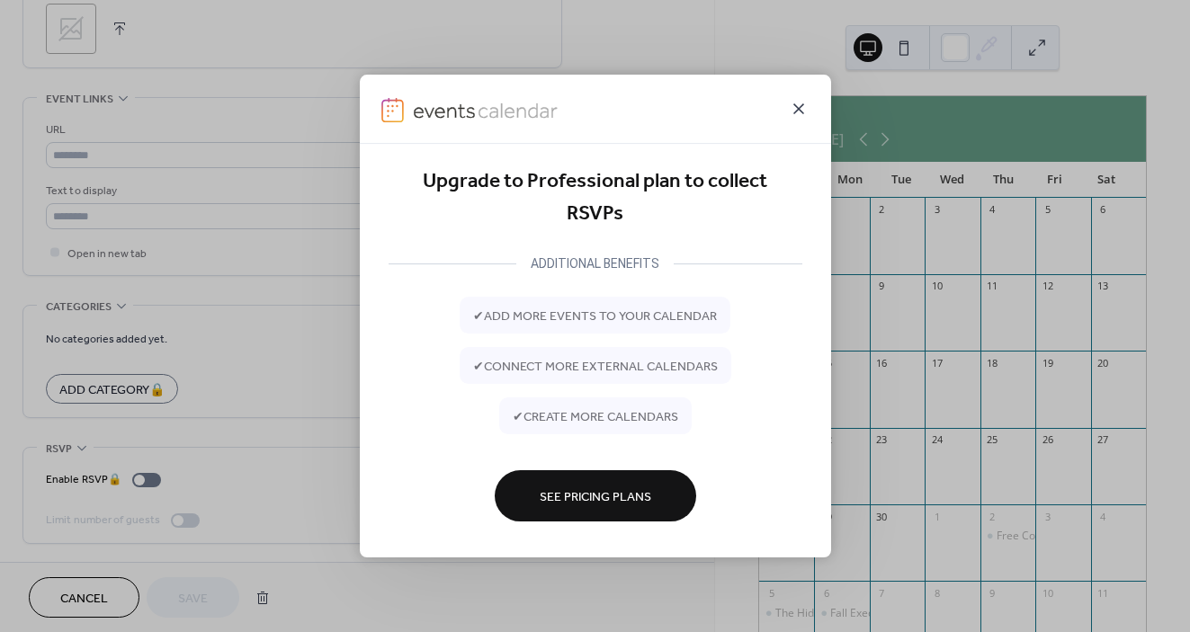
click at [793, 111] on icon at bounding box center [799, 109] width 22 height 22
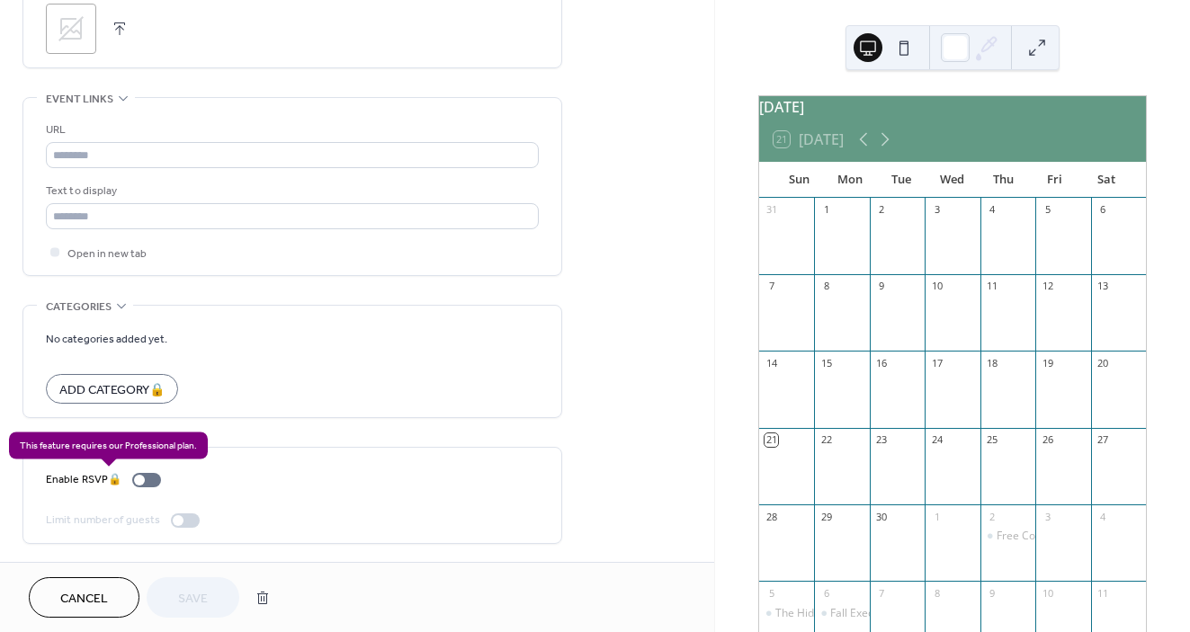
click at [154, 484] on div "Enable RSVP 🔒" at bounding box center [107, 479] width 122 height 19
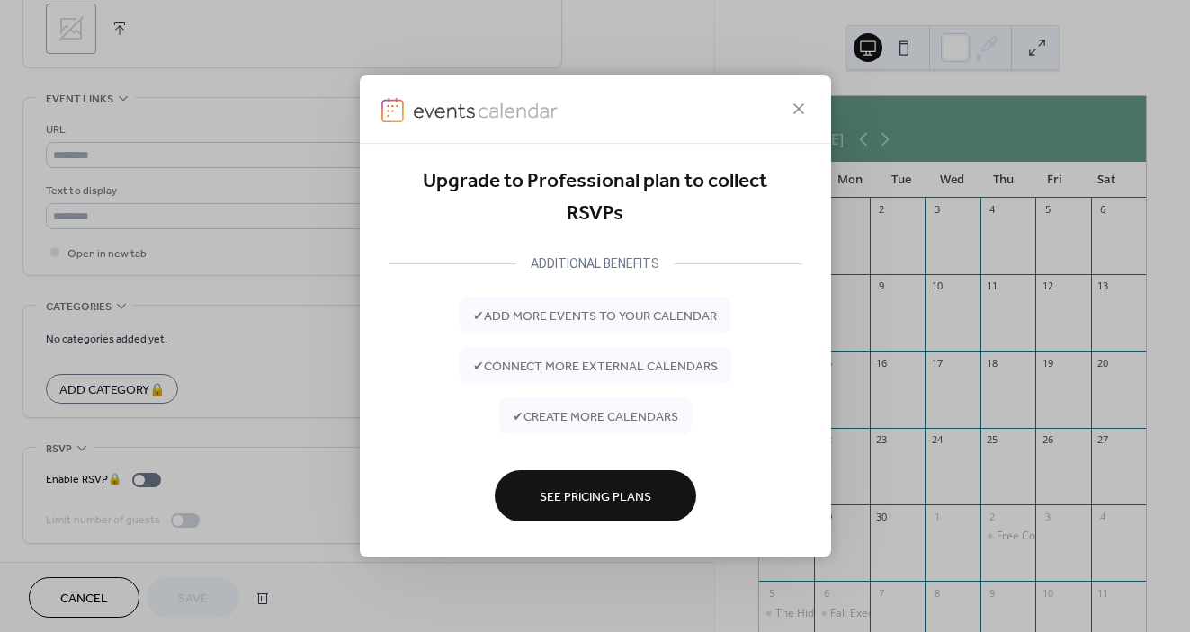
click at [599, 488] on span "See Pricing Plans" at bounding box center [596, 497] width 112 height 19
